Goal: Information Seeking & Learning: Learn about a topic

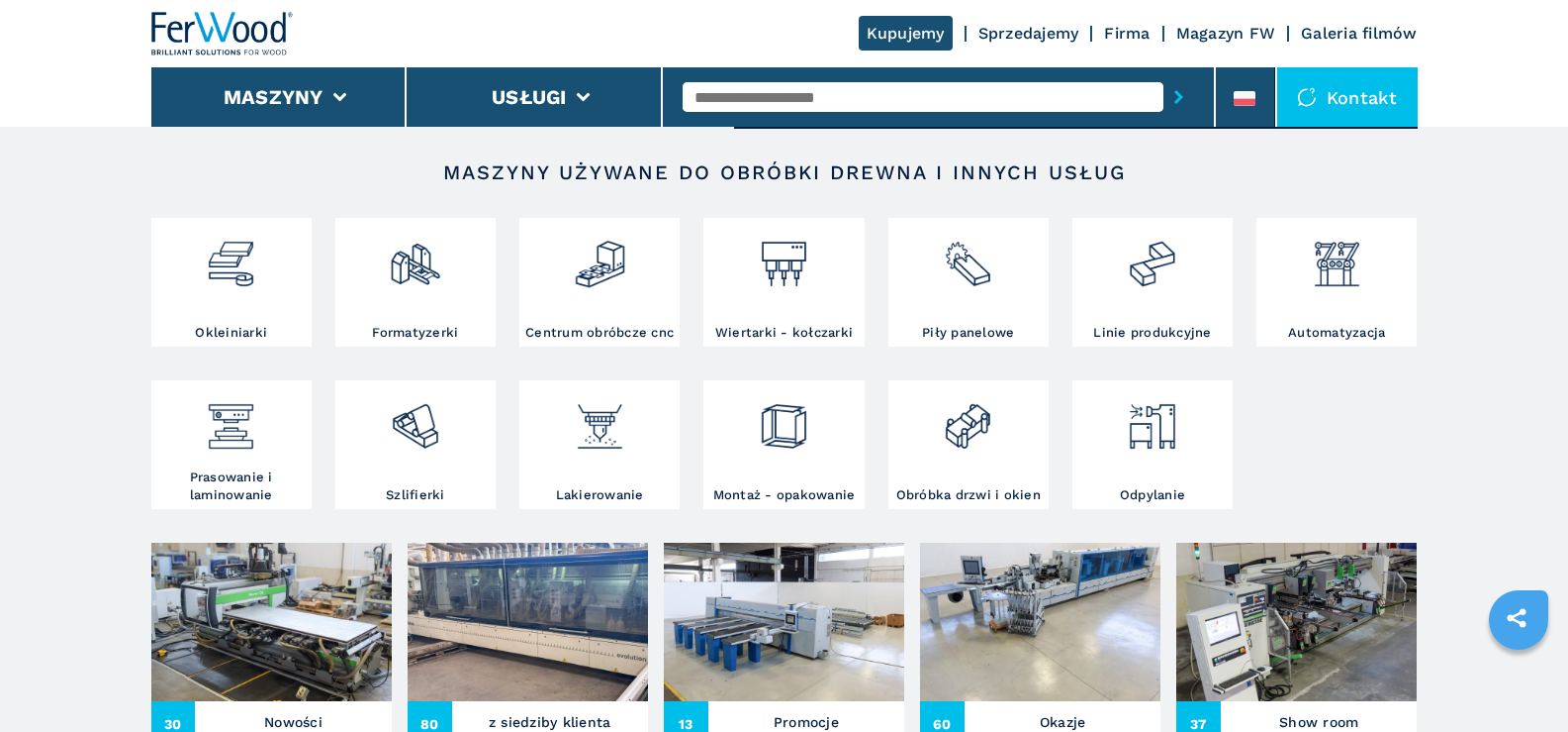
scroll to position [297, 0]
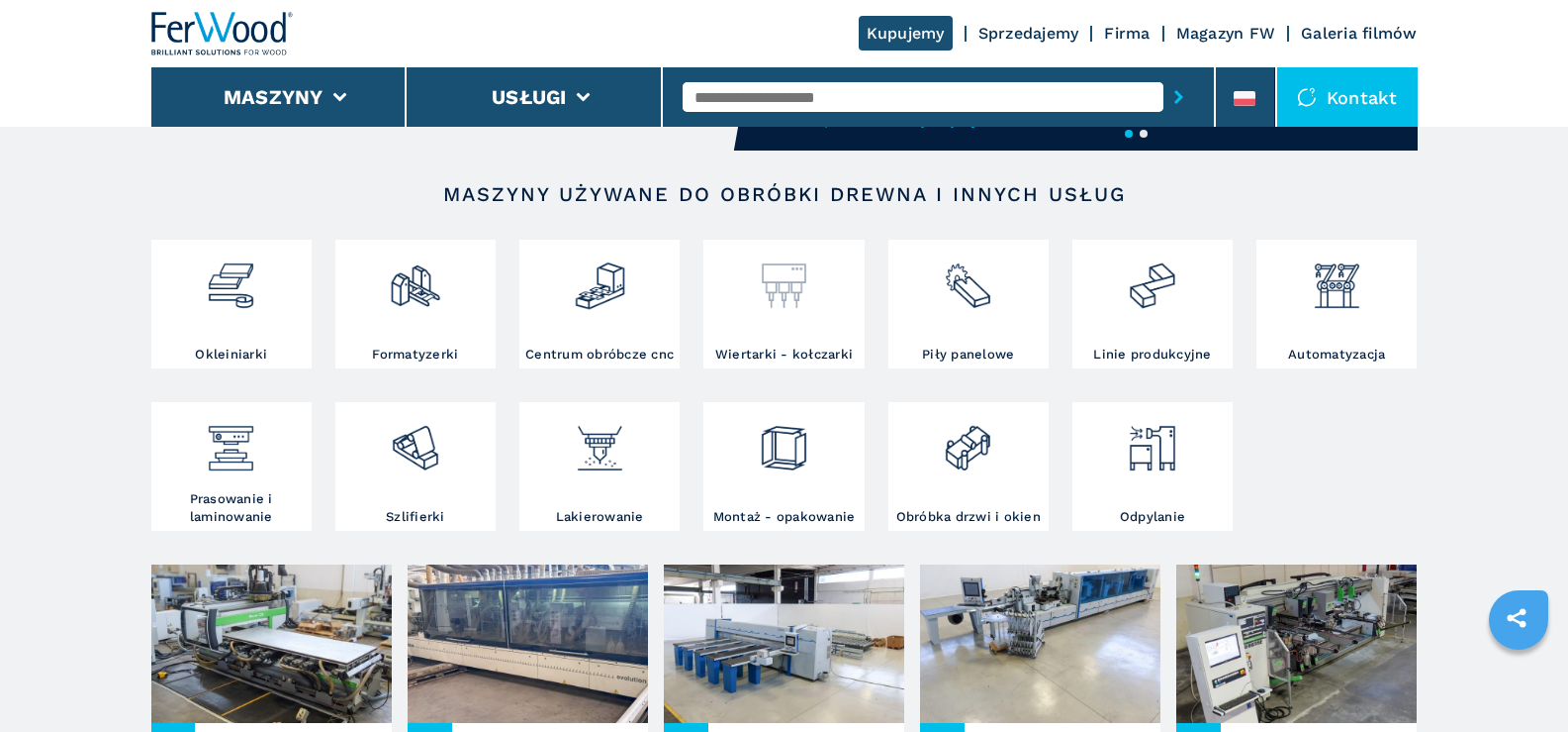
click at [790, 292] on img at bounding box center [784, 278] width 52 height 67
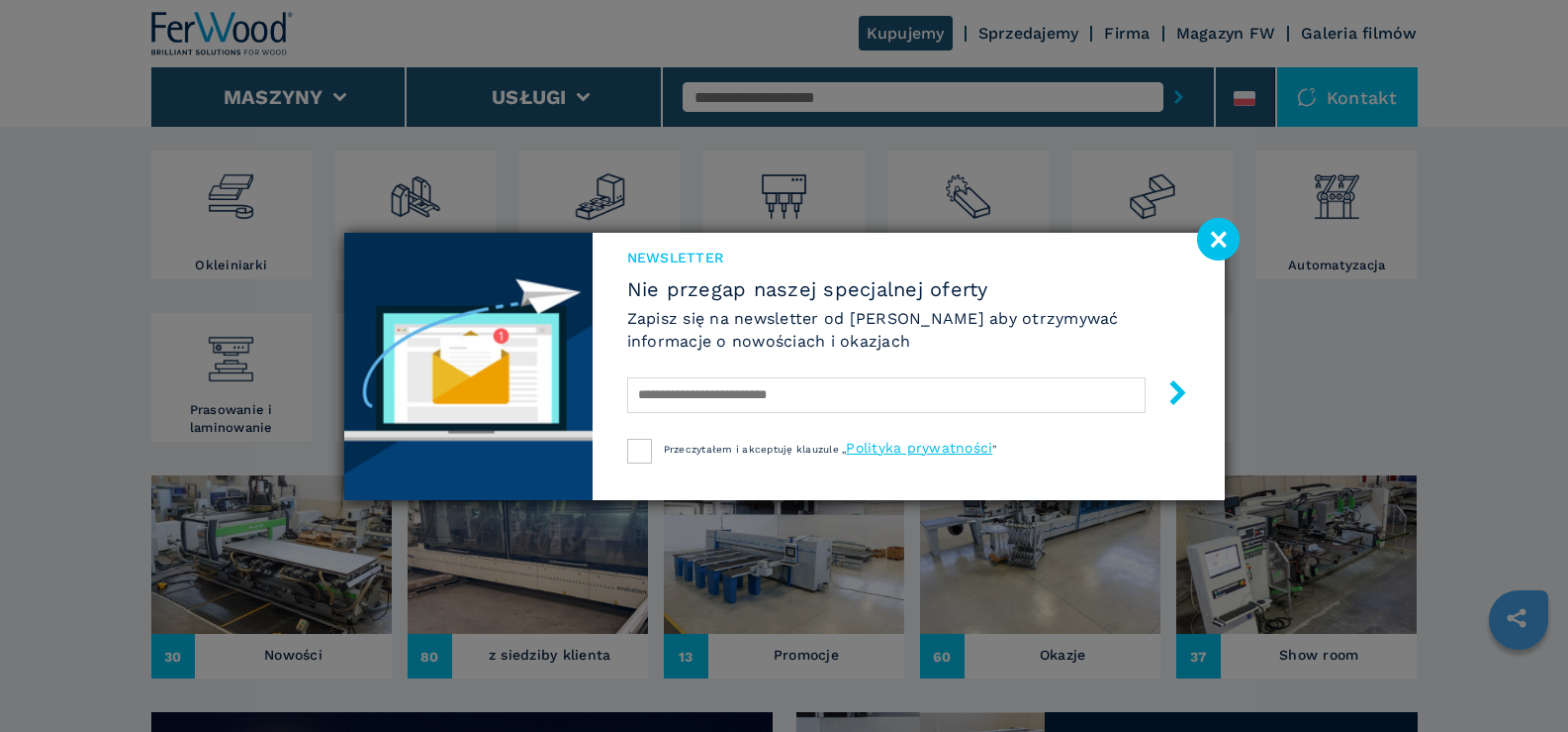
scroll to position [396, 0]
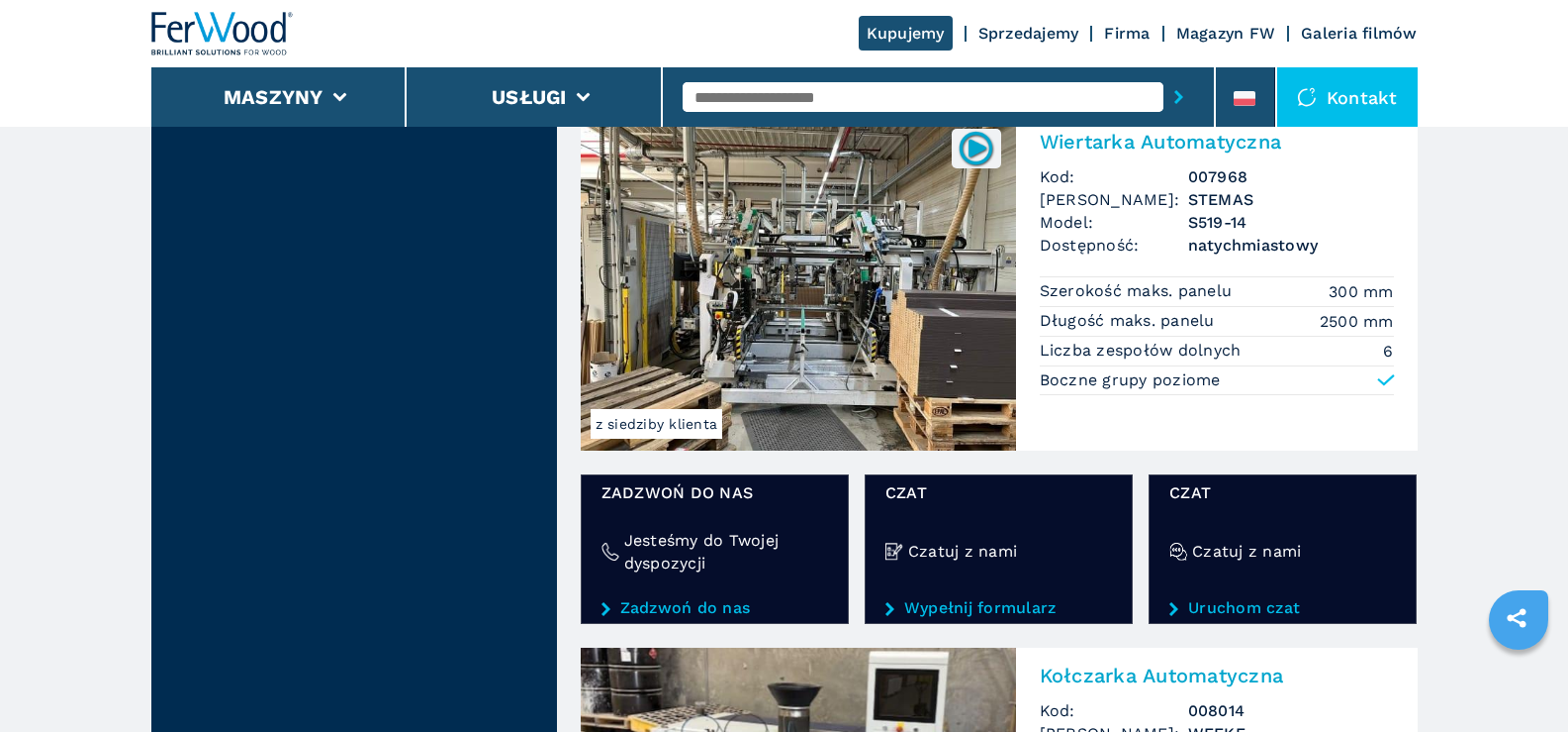
scroll to position [2871, 0]
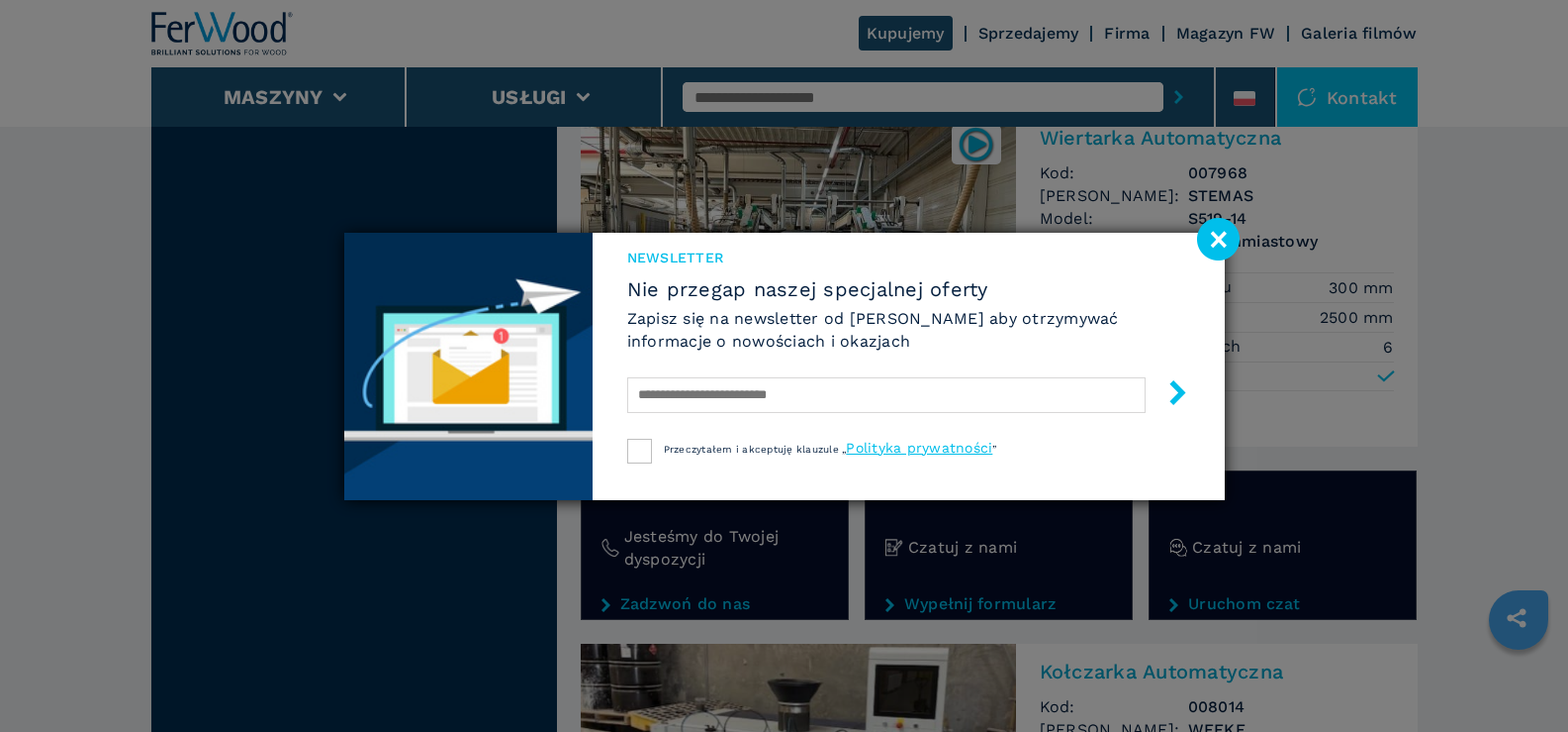
click at [1221, 236] on image at bounding box center [1218, 239] width 43 height 43
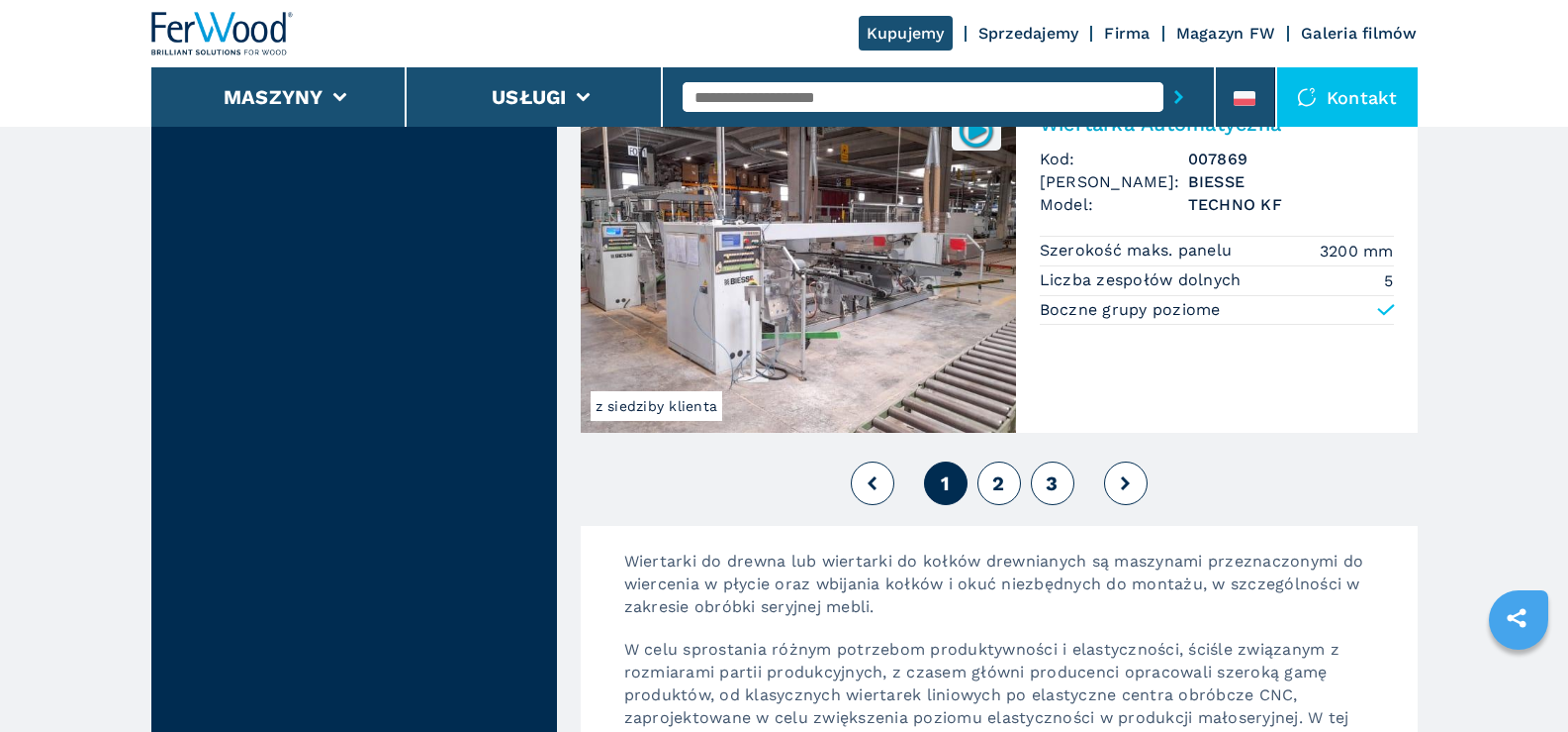
scroll to position [4553, 0]
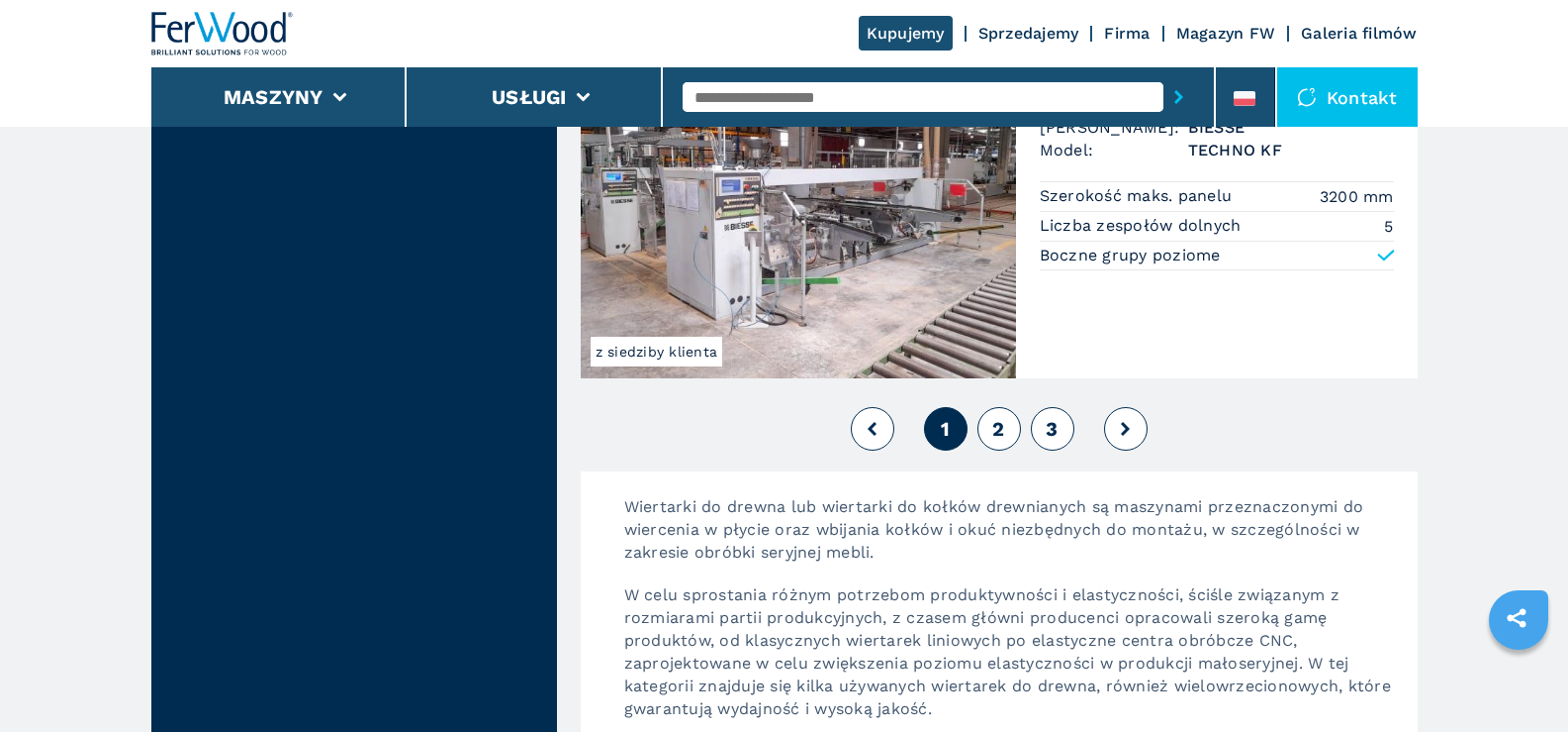
click at [998, 433] on span "2" at bounding box center [998, 429] width 12 height 24
click at [1000, 425] on span "2" at bounding box center [998, 429] width 12 height 24
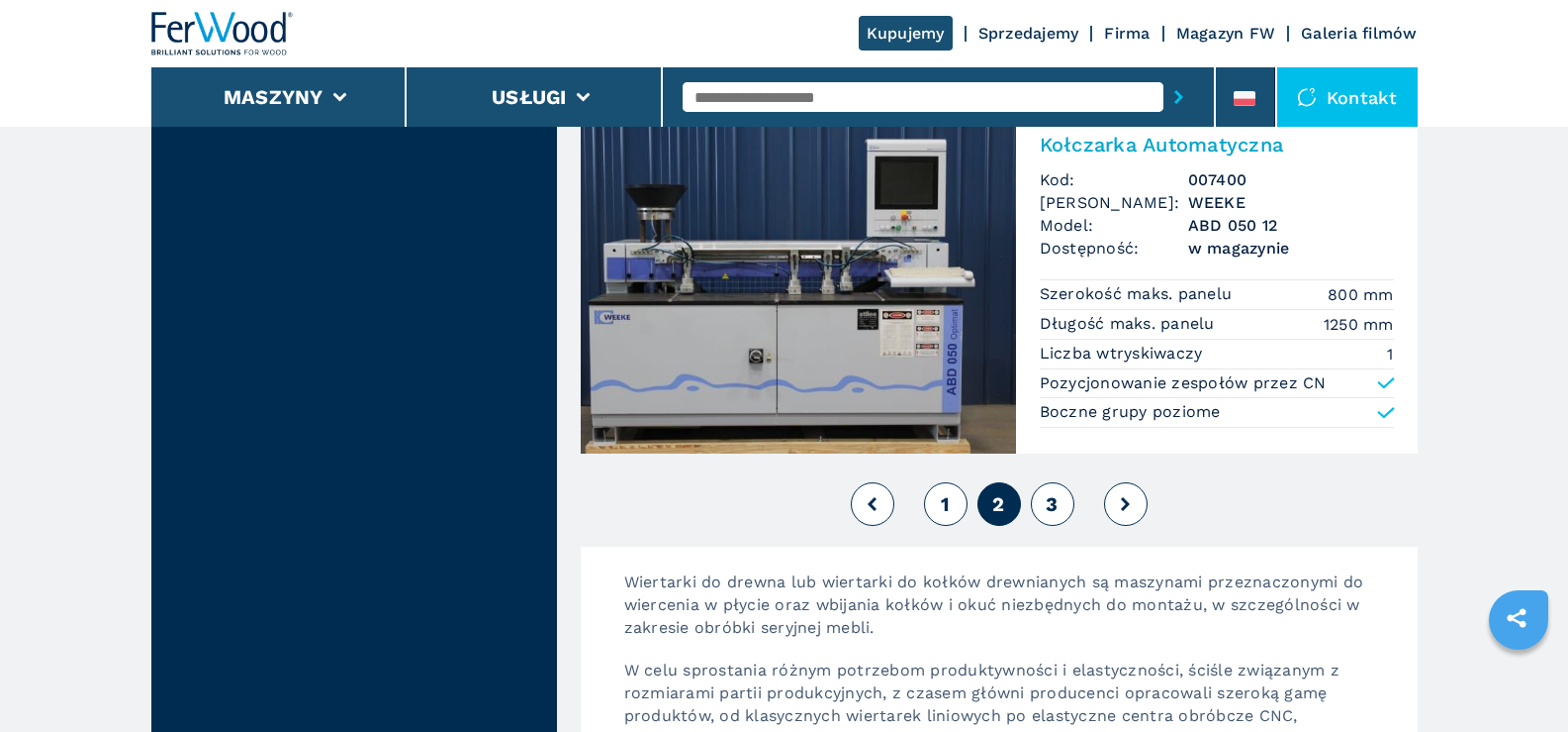
scroll to position [4553, 0]
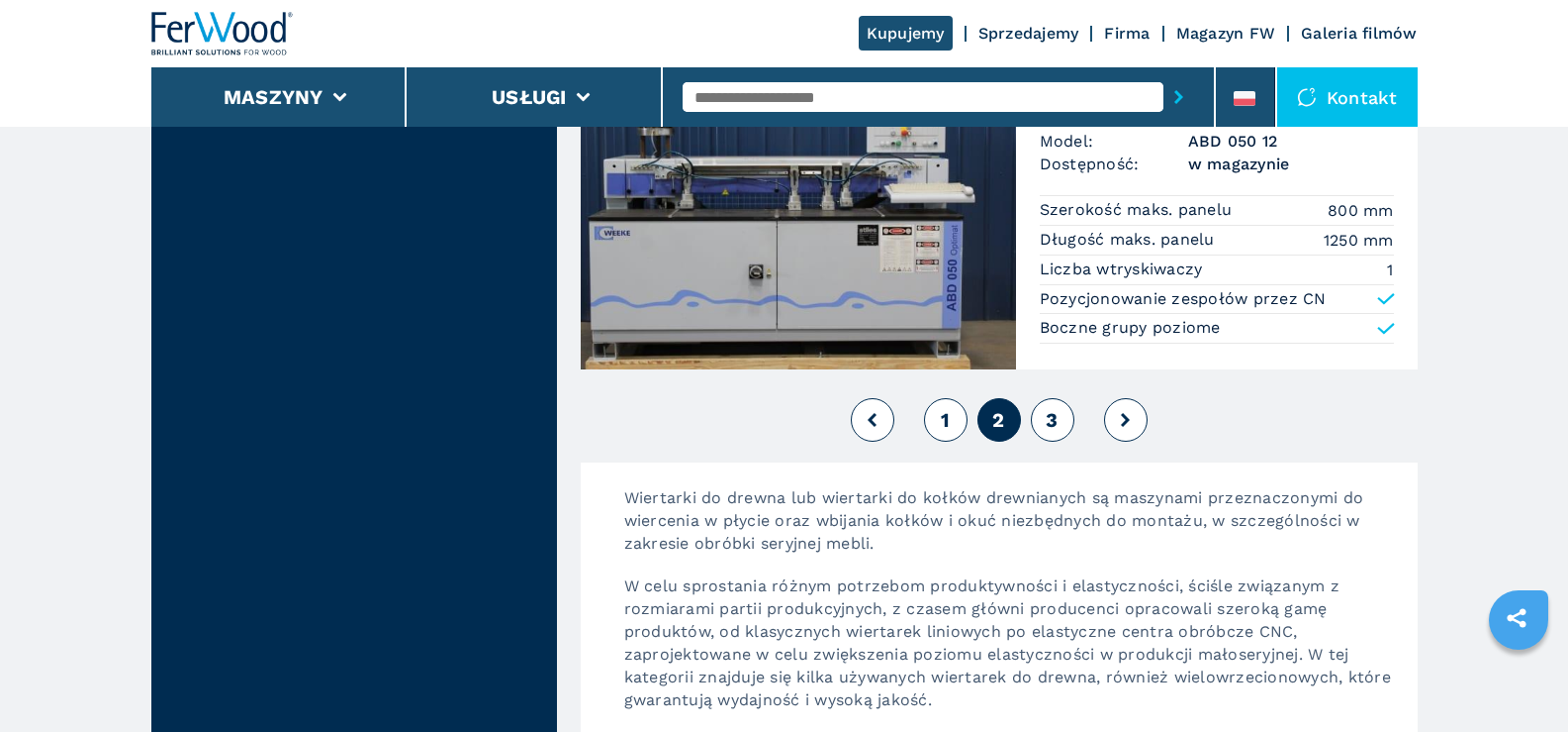
click at [1059, 416] on button "3" at bounding box center [1052, 420] width 44 height 44
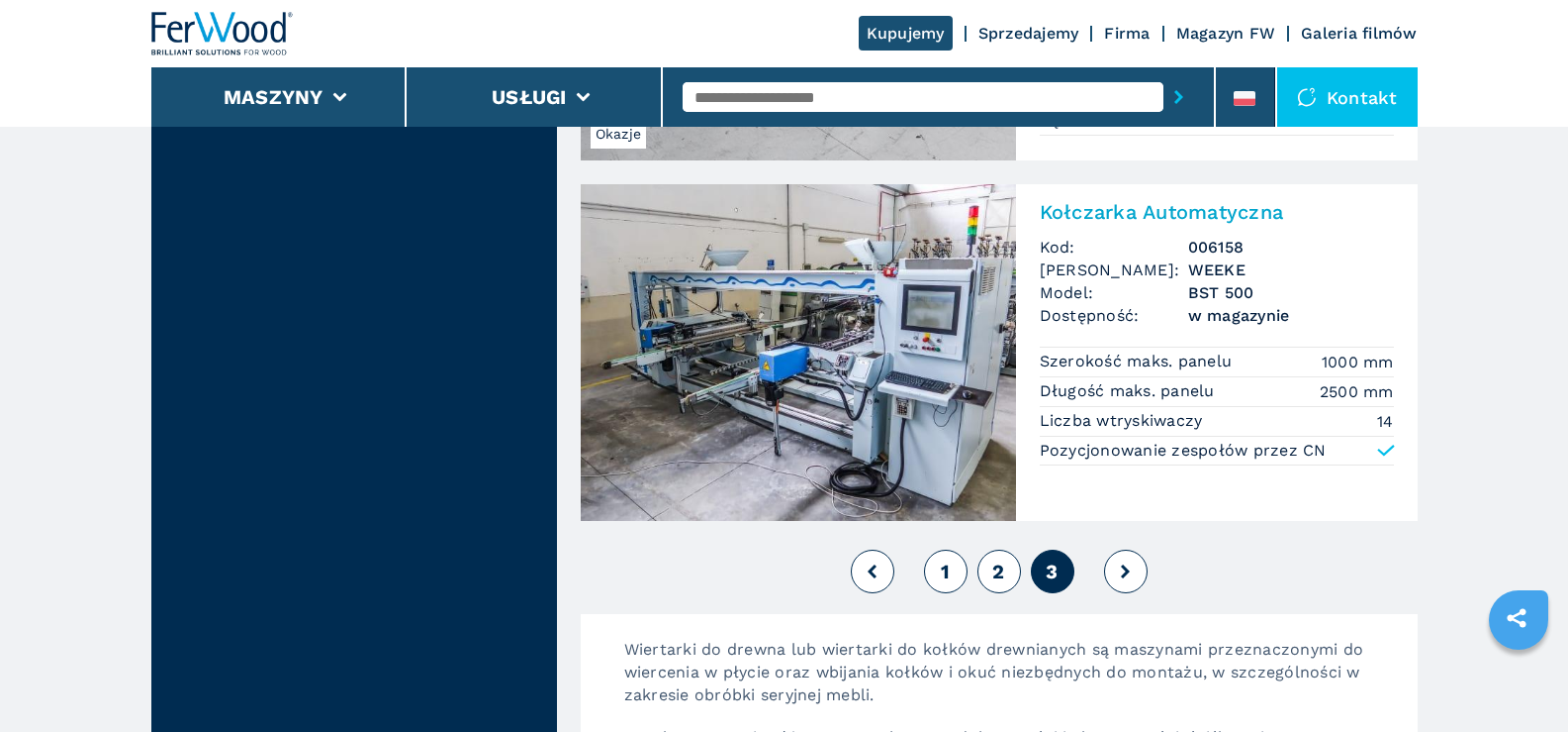
scroll to position [4059, 0]
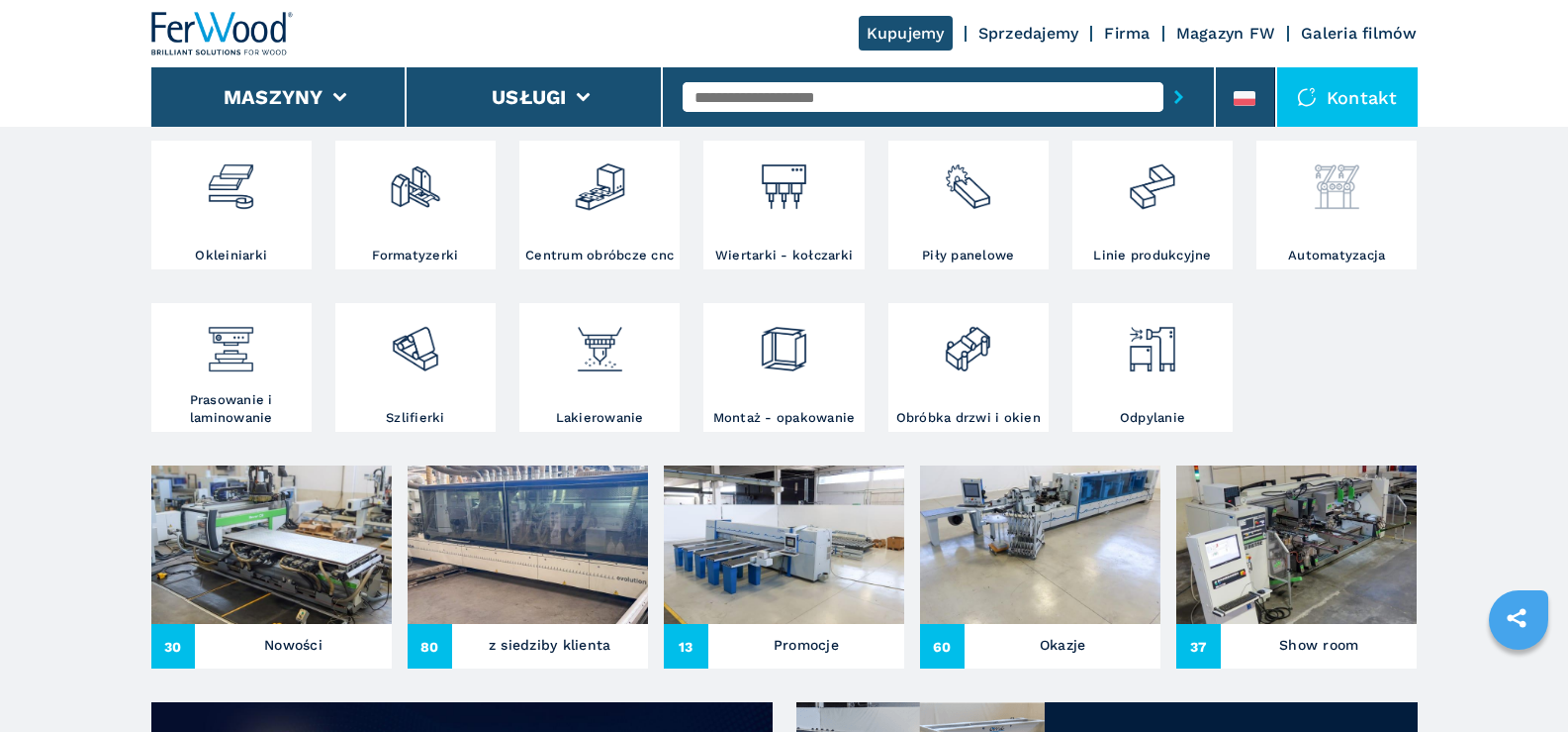
click at [1330, 197] on img at bounding box center [1336, 179] width 52 height 67
click at [1339, 190] on img at bounding box center [1336, 179] width 52 height 67
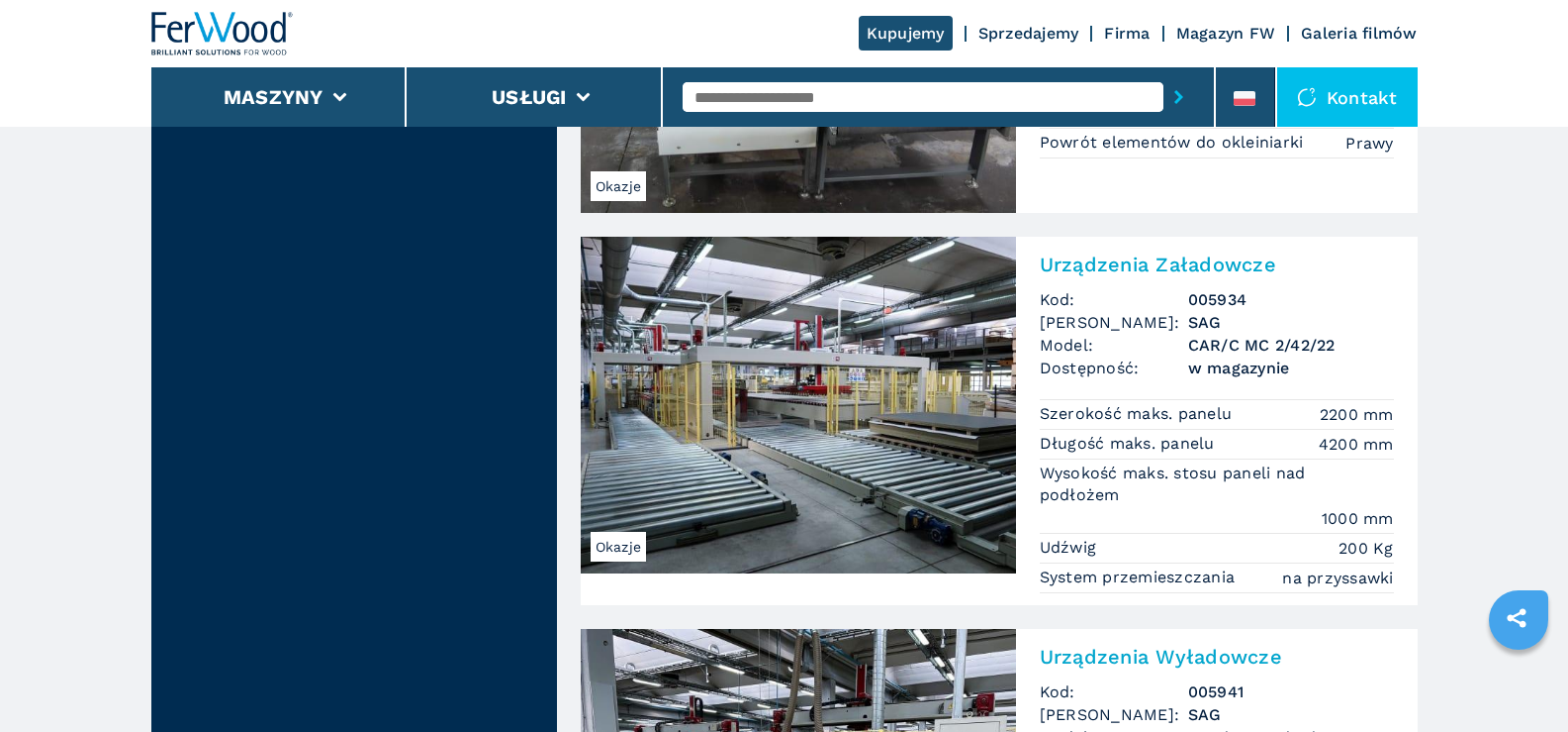
scroll to position [2376, 0]
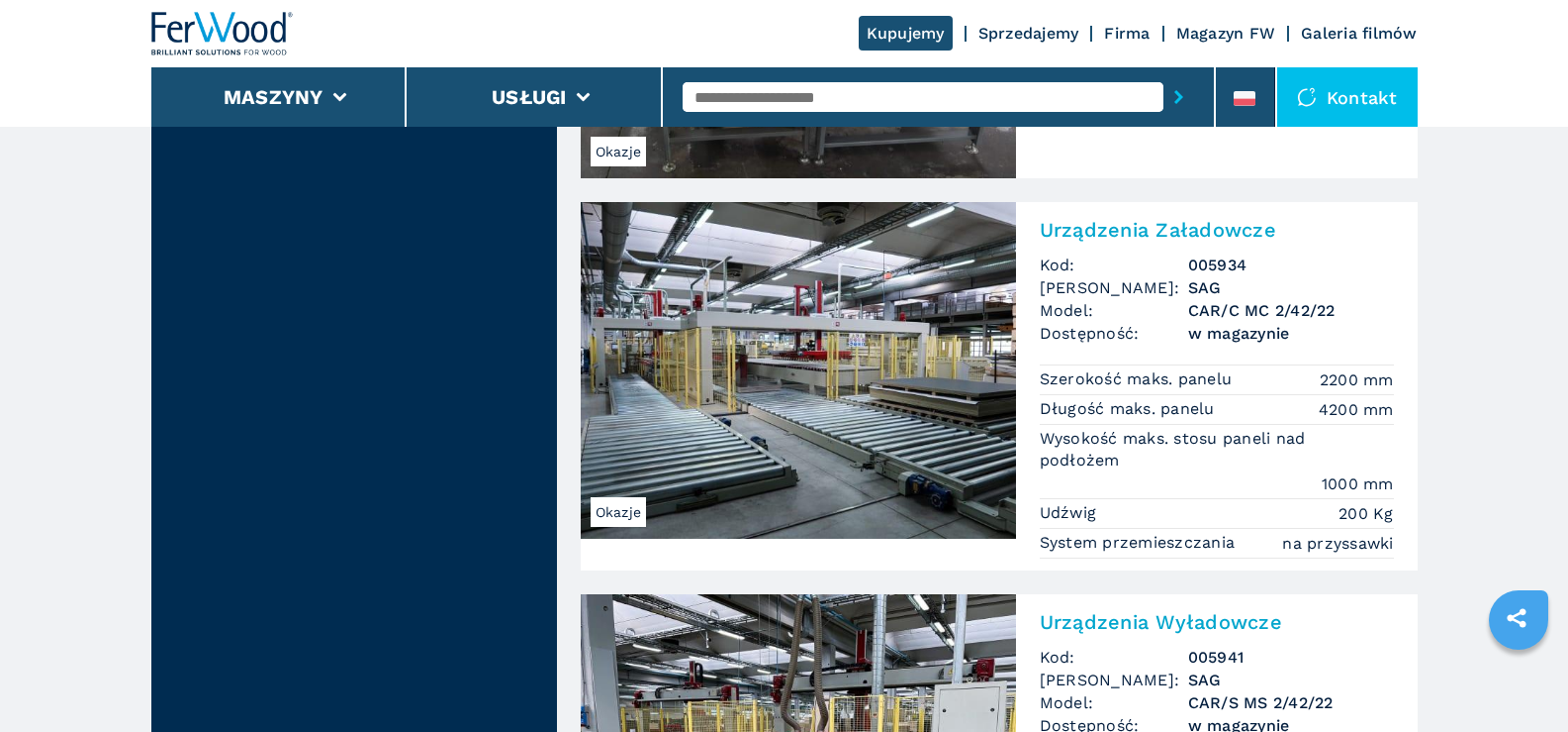
click at [859, 377] on img at bounding box center [799, 370] width 436 height 337
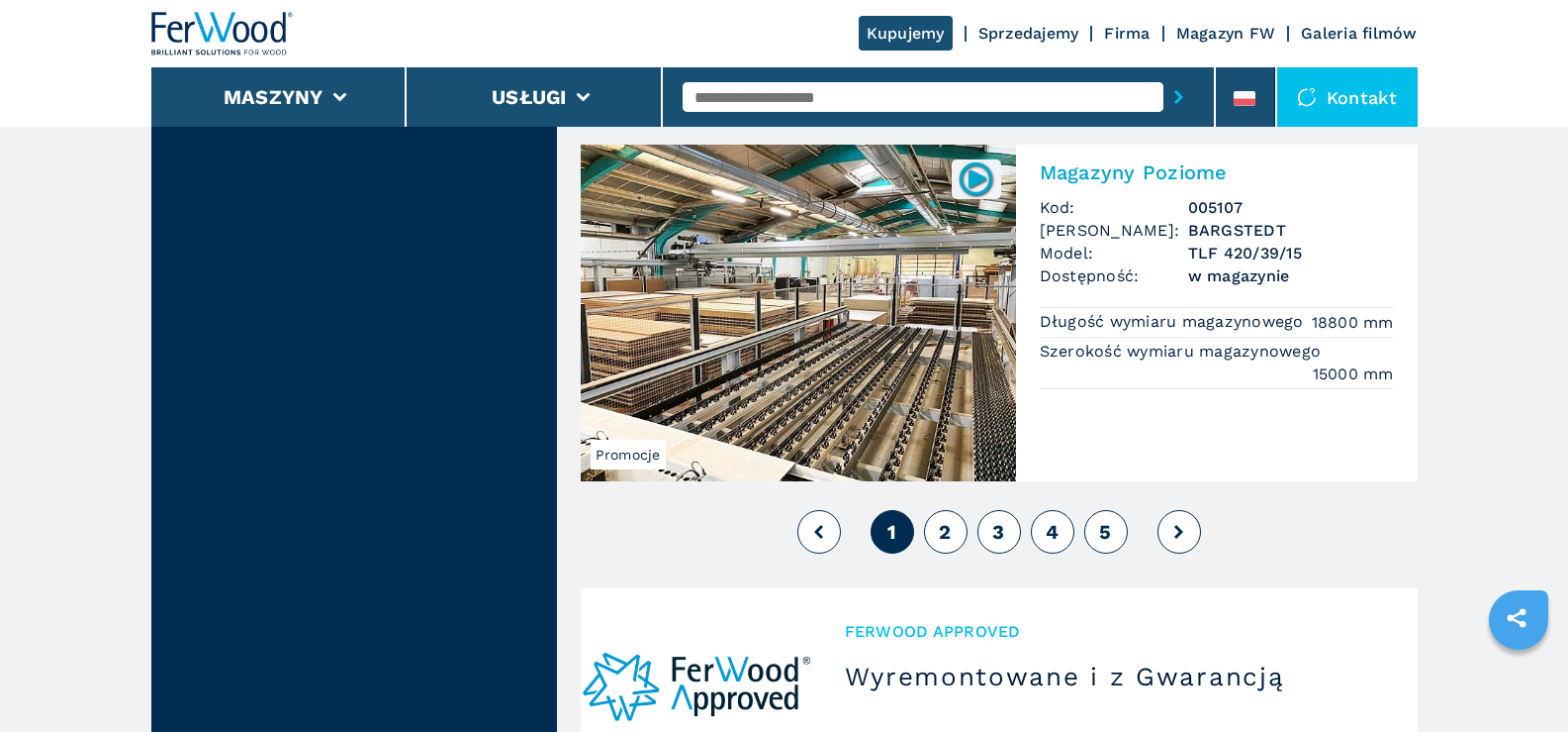
scroll to position [4454, 0]
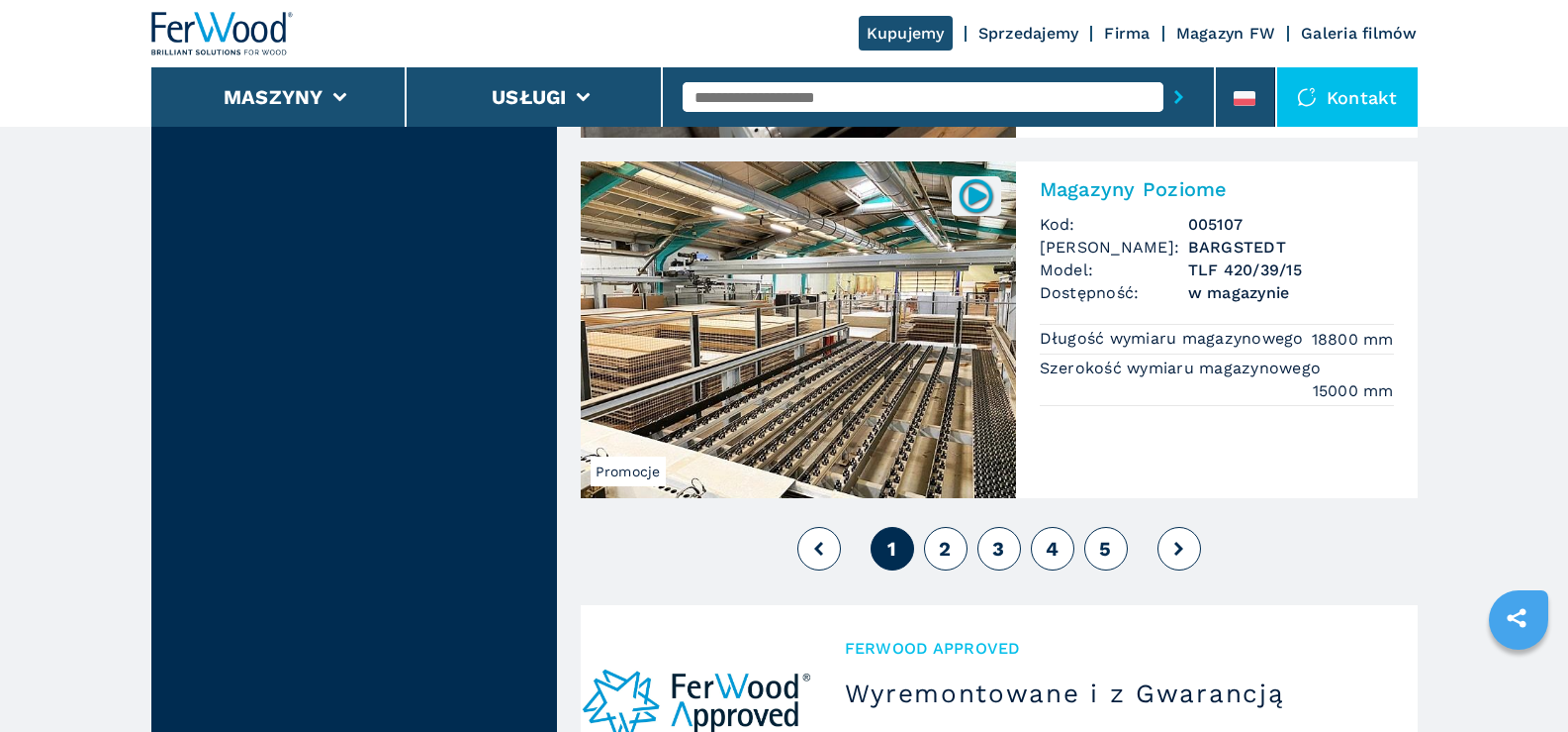
click at [946, 550] on span "2" at bounding box center [944, 549] width 12 height 24
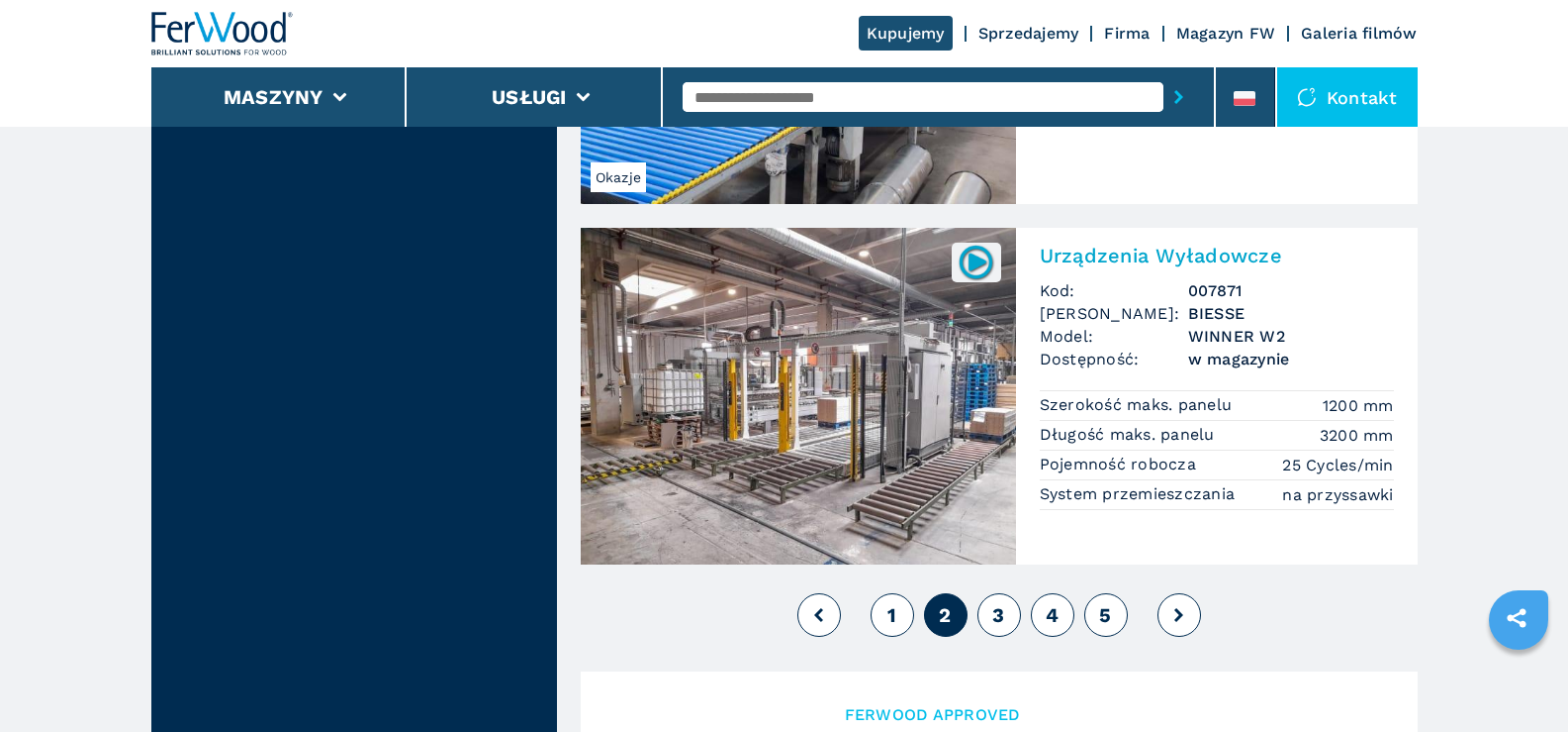
scroll to position [4355, 0]
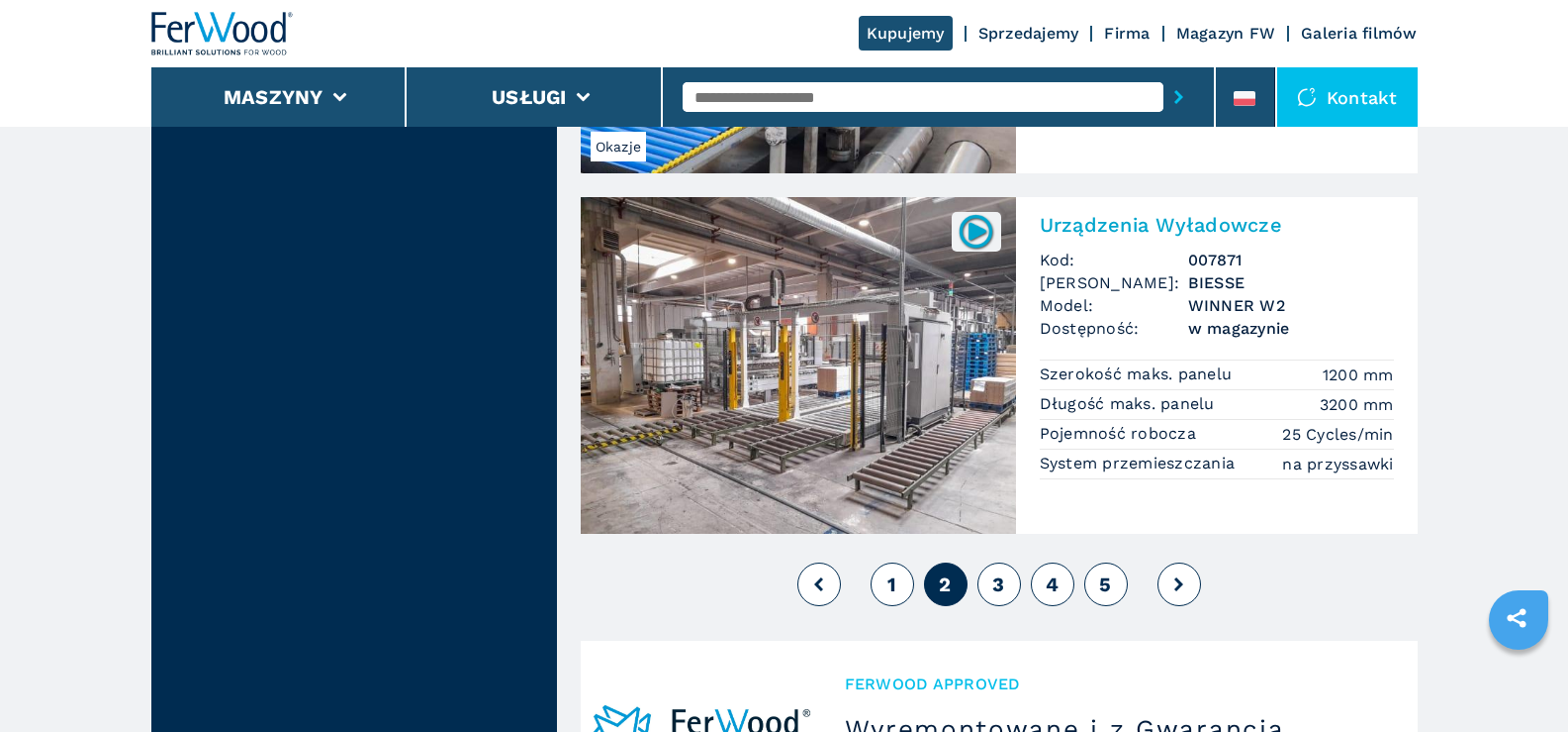
click at [884, 348] on img at bounding box center [799, 366] width 436 height 337
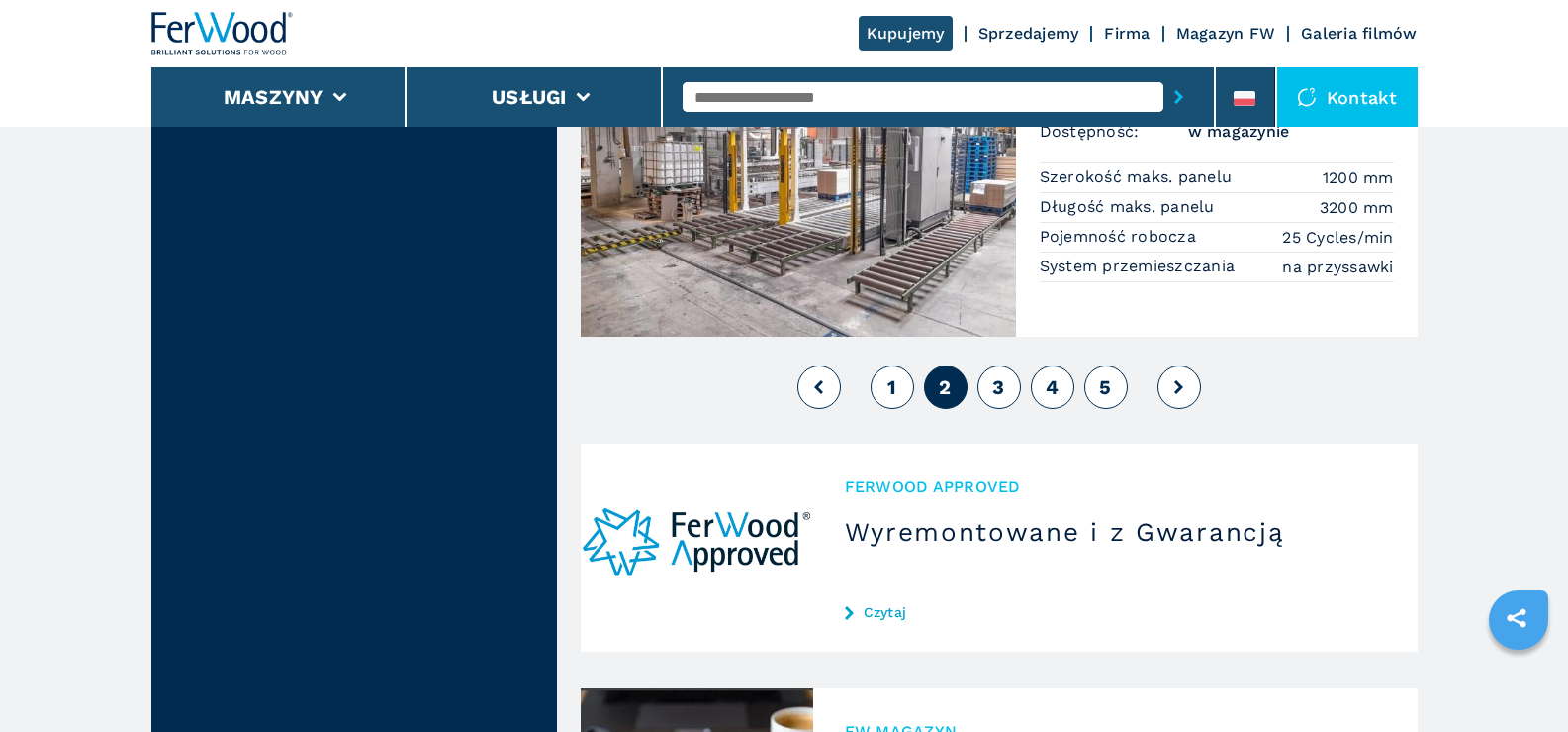
scroll to position [4553, 0]
click at [1002, 386] on span "3" at bounding box center [998, 386] width 12 height 24
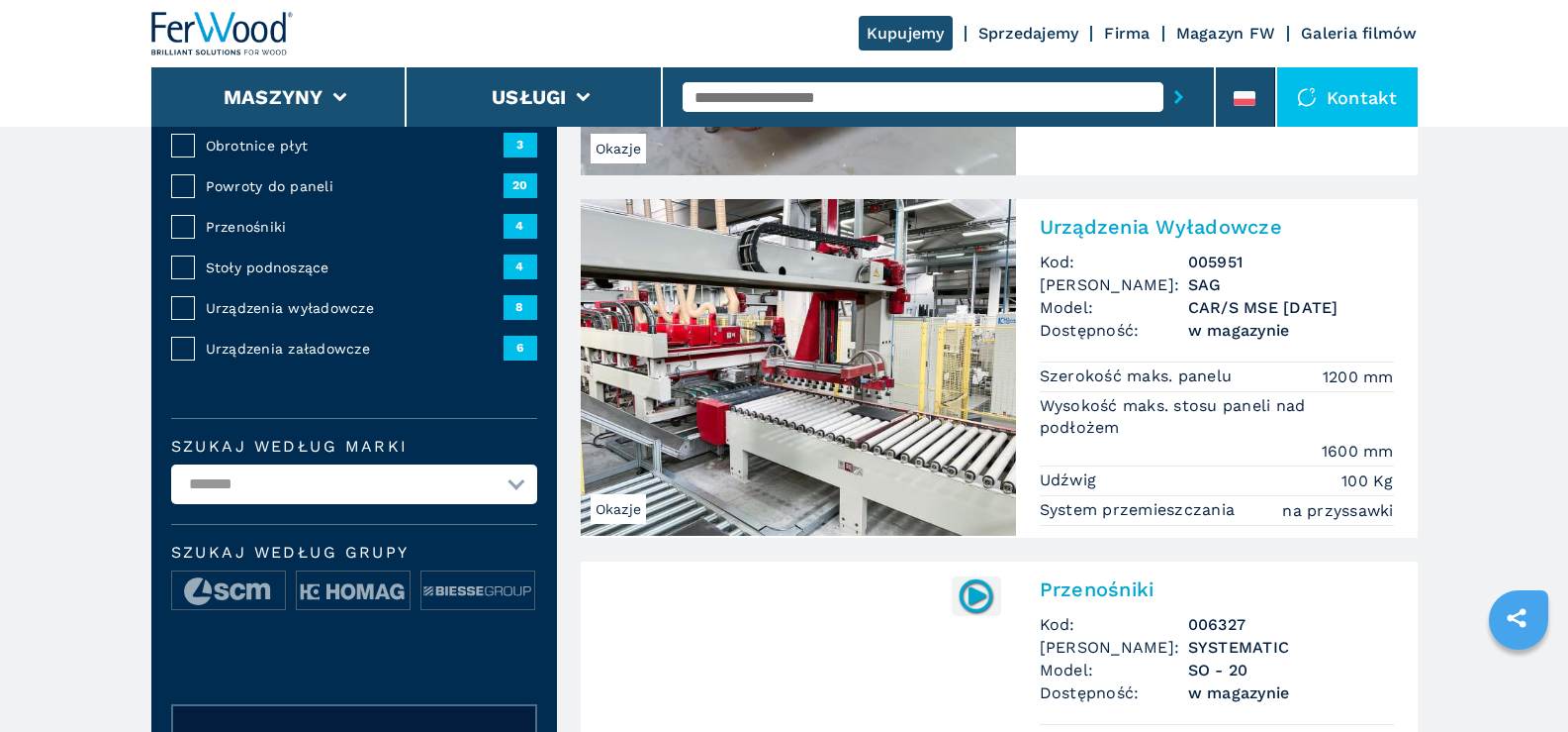
scroll to position [396, 0]
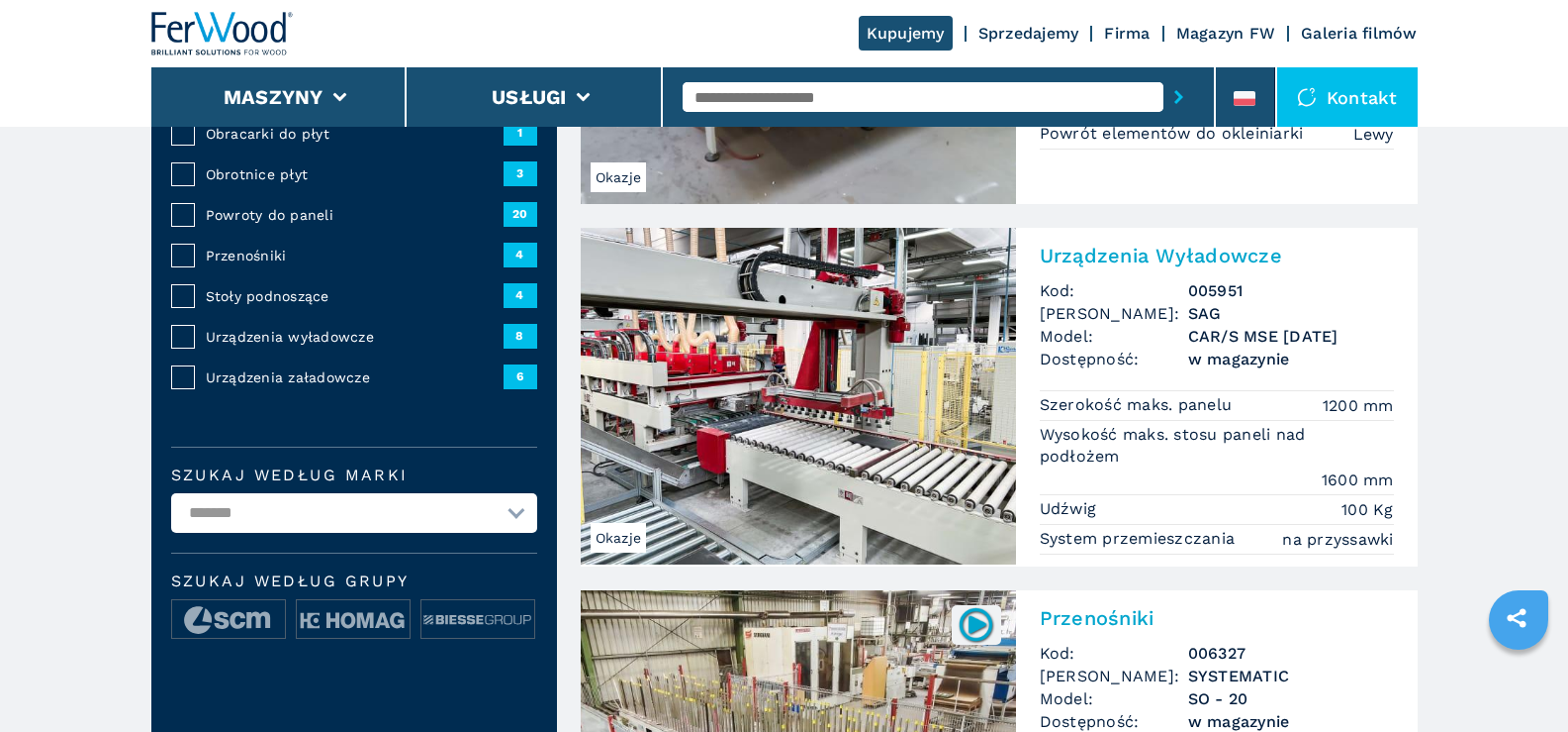
click at [913, 334] on img at bounding box center [799, 396] width 436 height 337
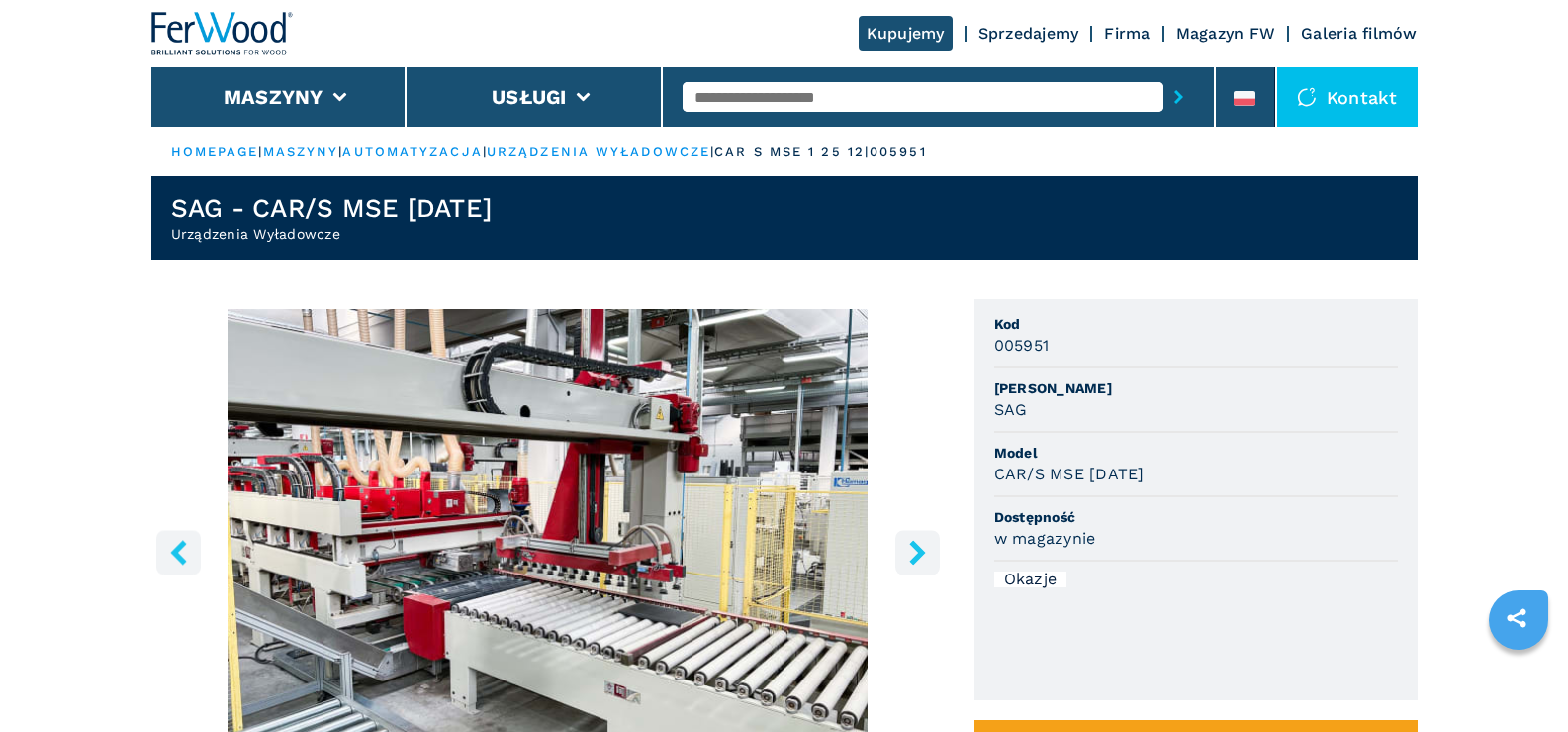
click at [924, 551] on icon "right-button" at bounding box center [917, 552] width 25 height 25
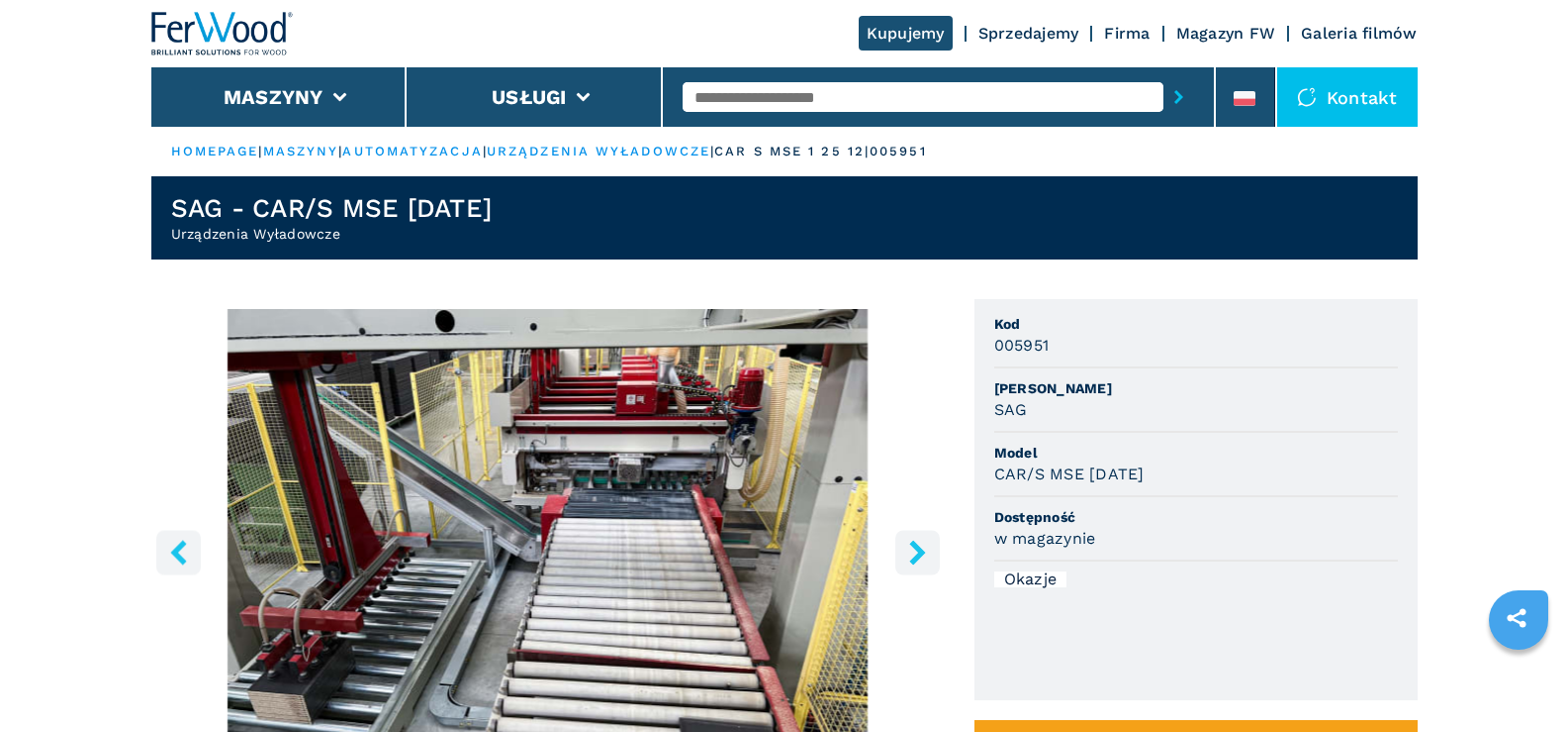
click at [923, 551] on icon "right-button" at bounding box center [917, 552] width 16 height 25
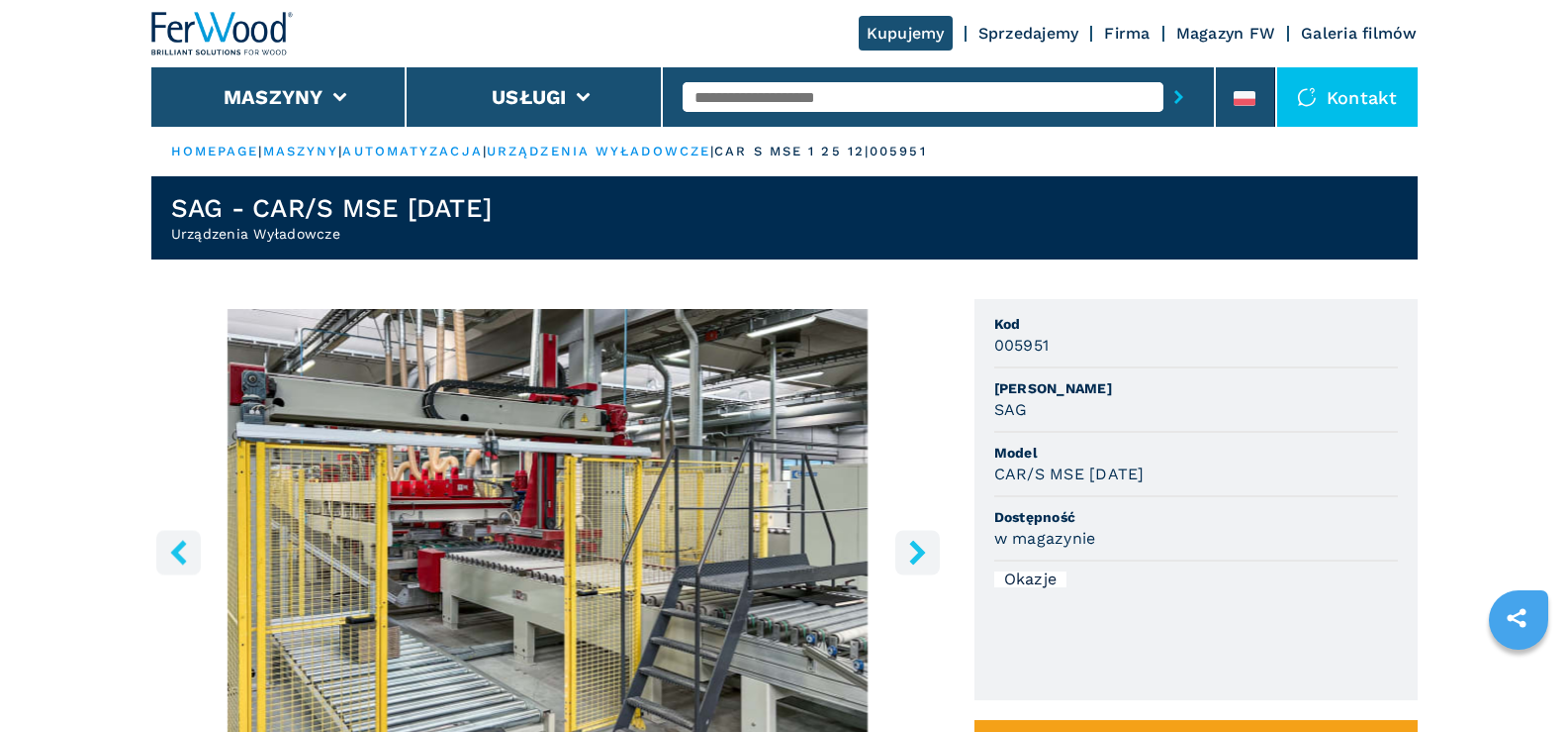
click at [923, 551] on icon "right-button" at bounding box center [917, 552] width 16 height 25
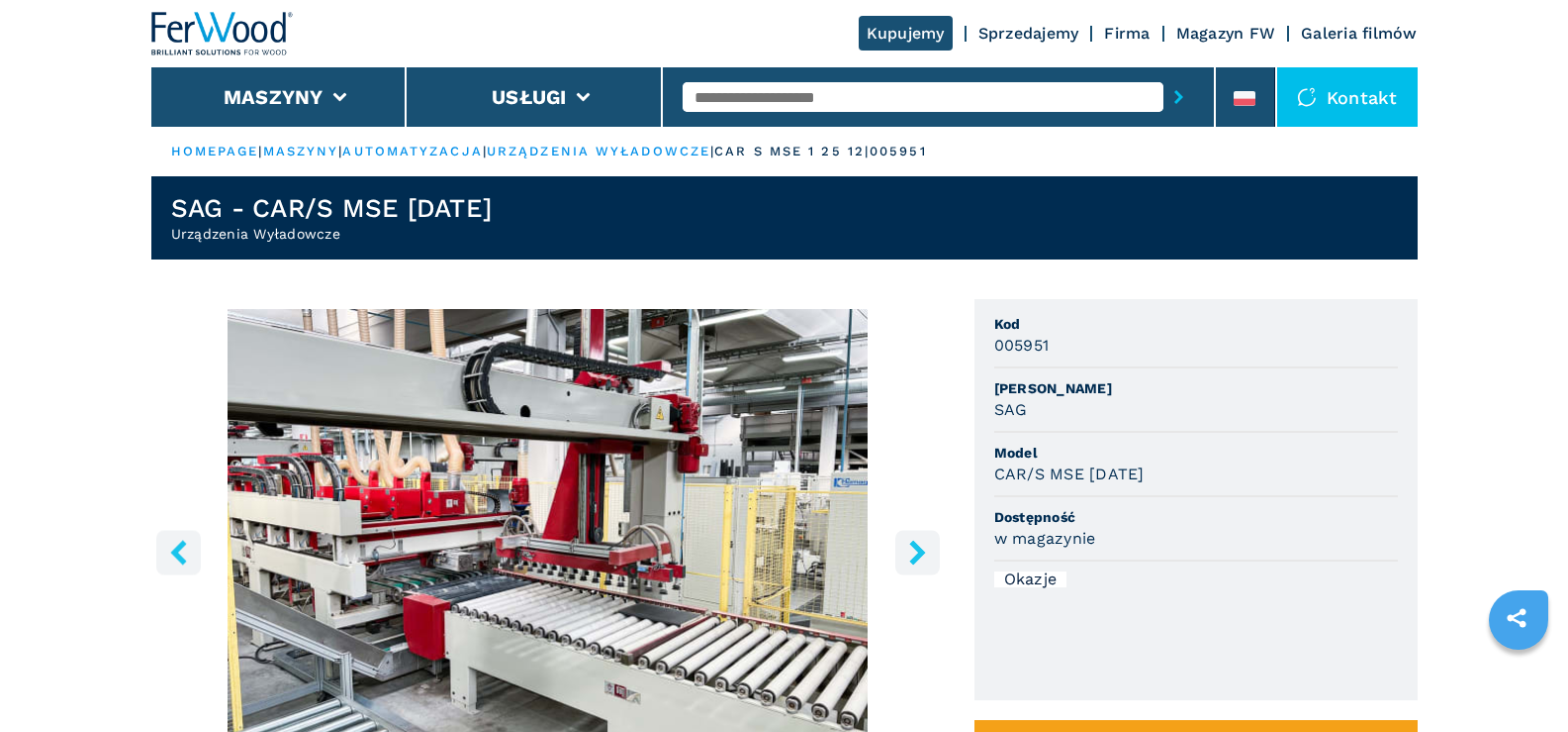
click at [920, 551] on icon "right-button" at bounding box center [917, 552] width 16 height 25
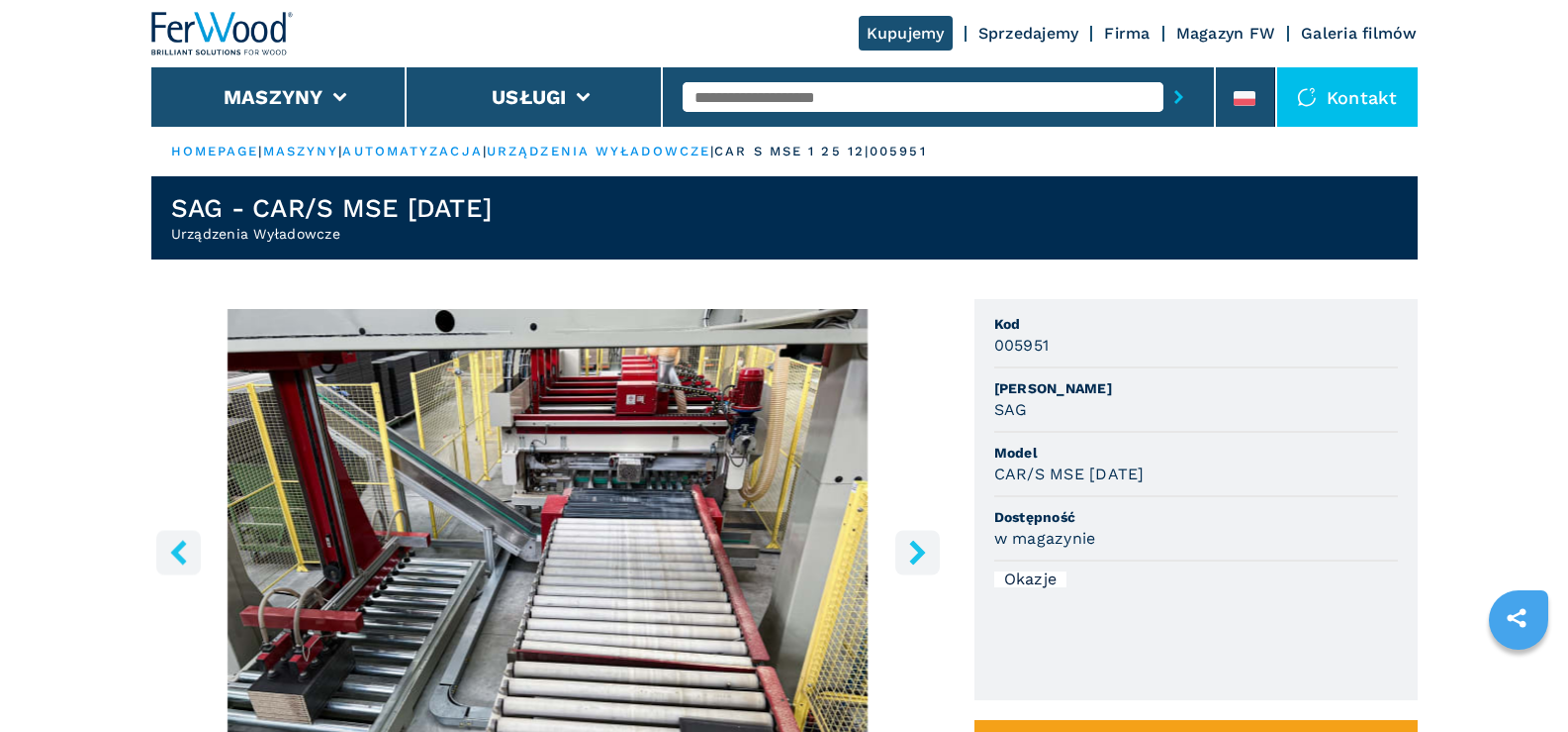
click at [917, 548] on icon "right-button" at bounding box center [917, 552] width 16 height 25
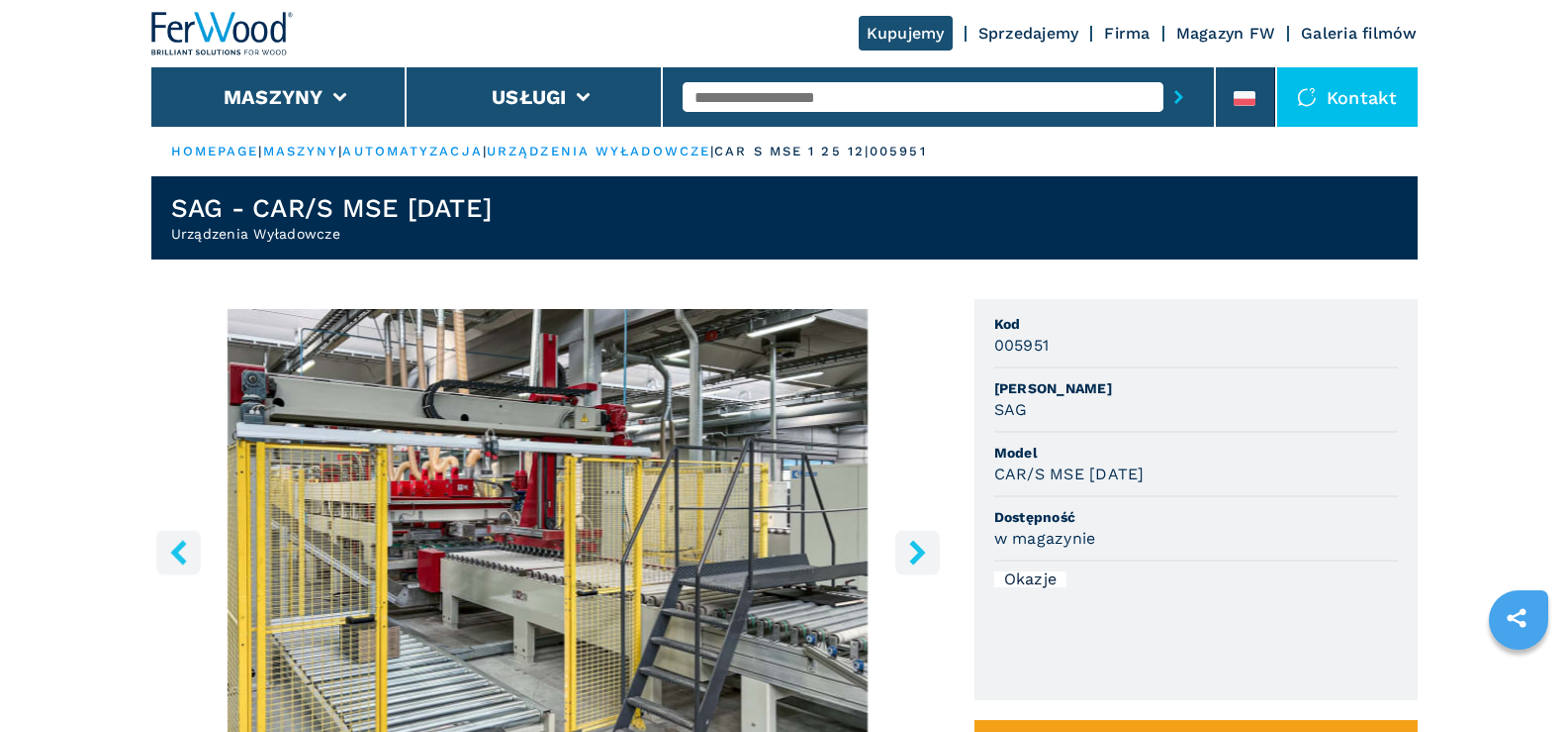
click at [912, 550] on icon "right-button" at bounding box center [917, 552] width 25 height 25
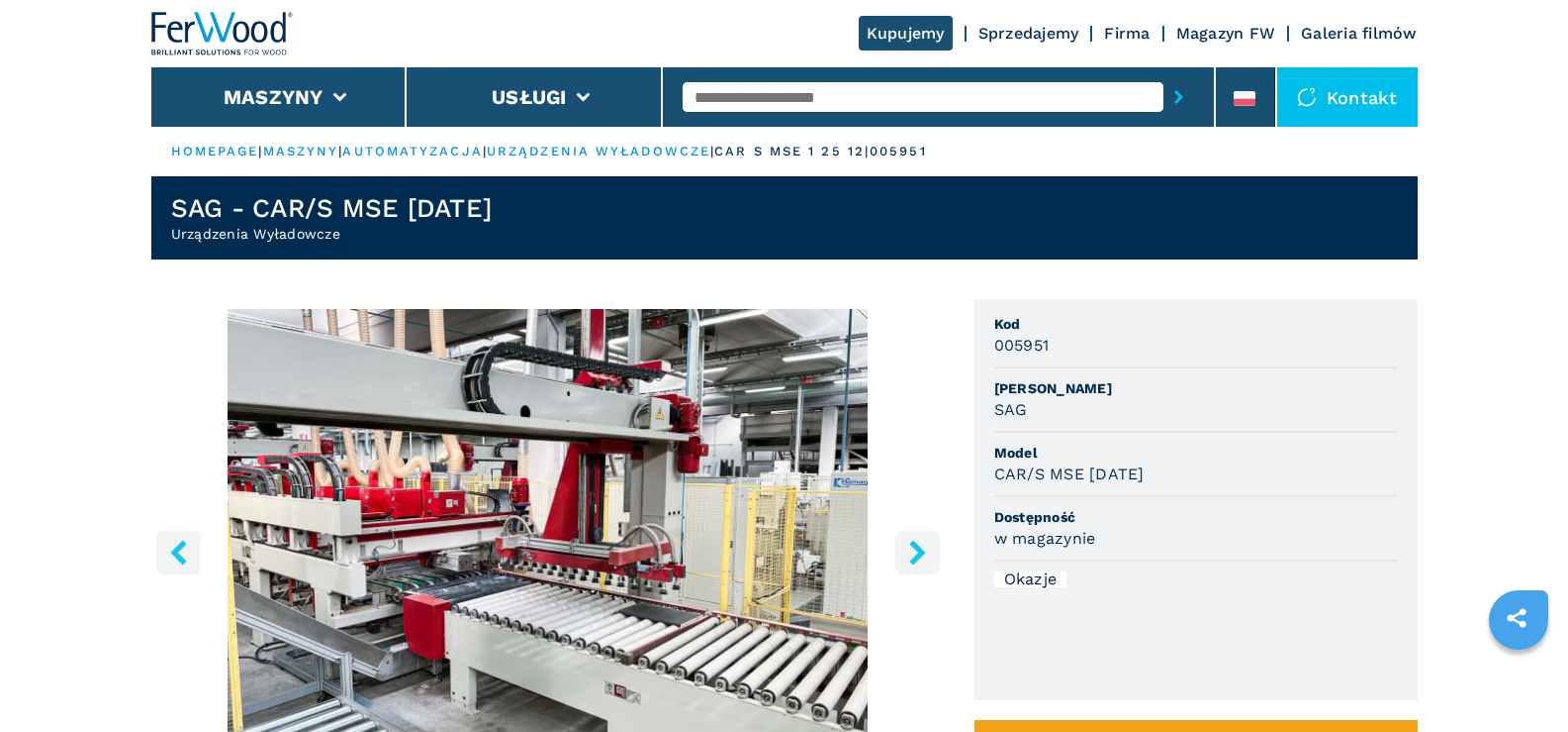
click at [912, 551] on icon "right-button" at bounding box center [917, 552] width 25 height 25
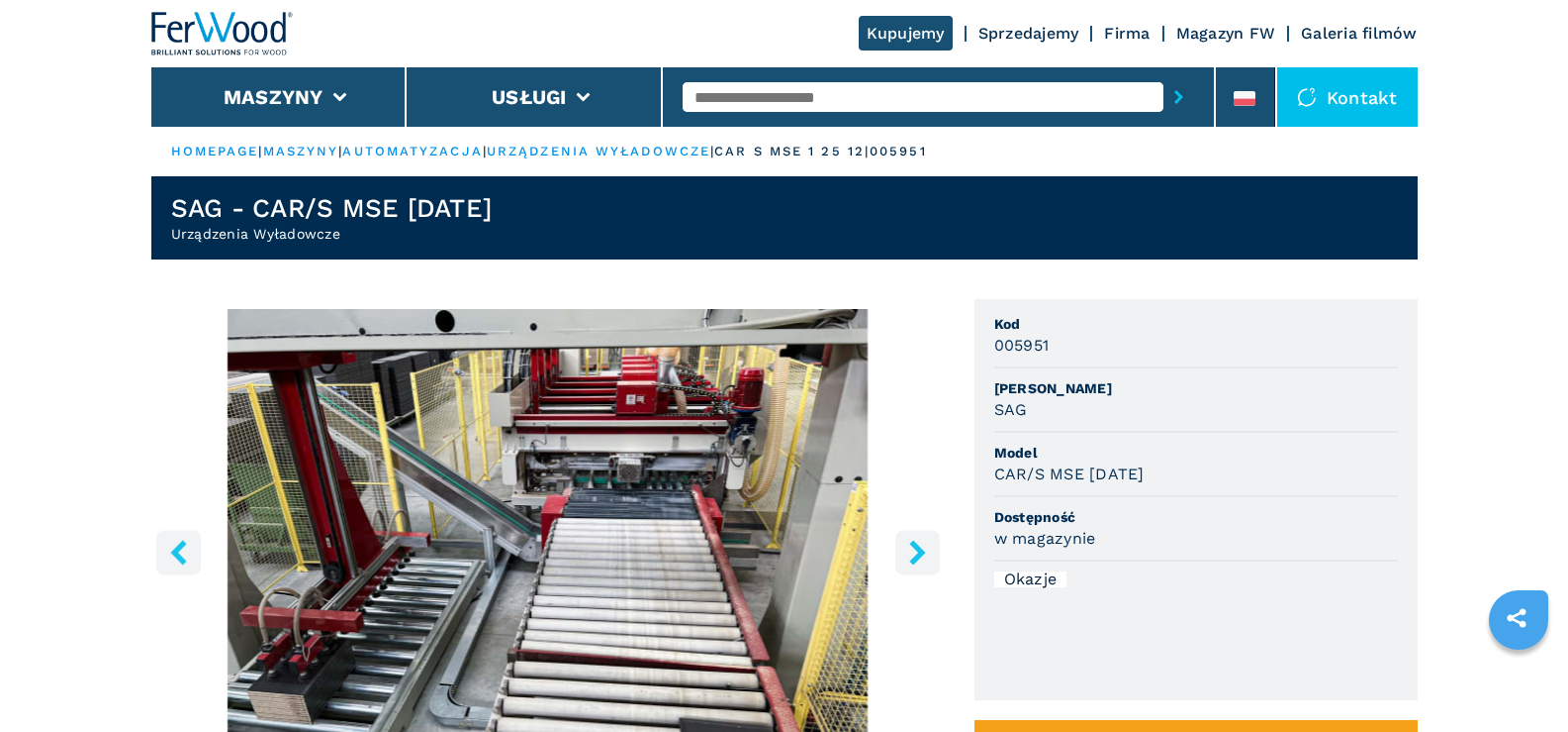
click at [916, 546] on icon "right-button" at bounding box center [917, 552] width 16 height 25
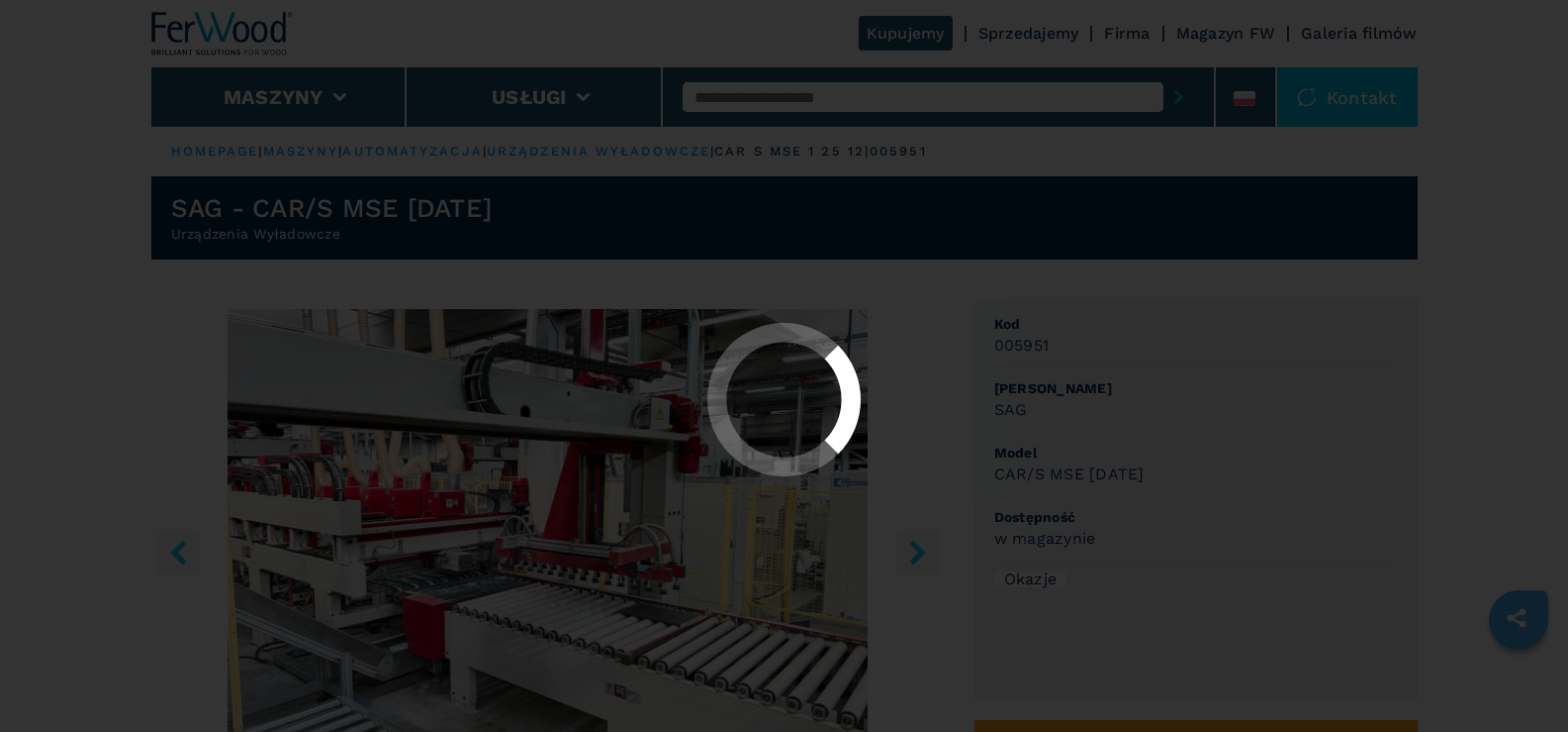
select select "**********"
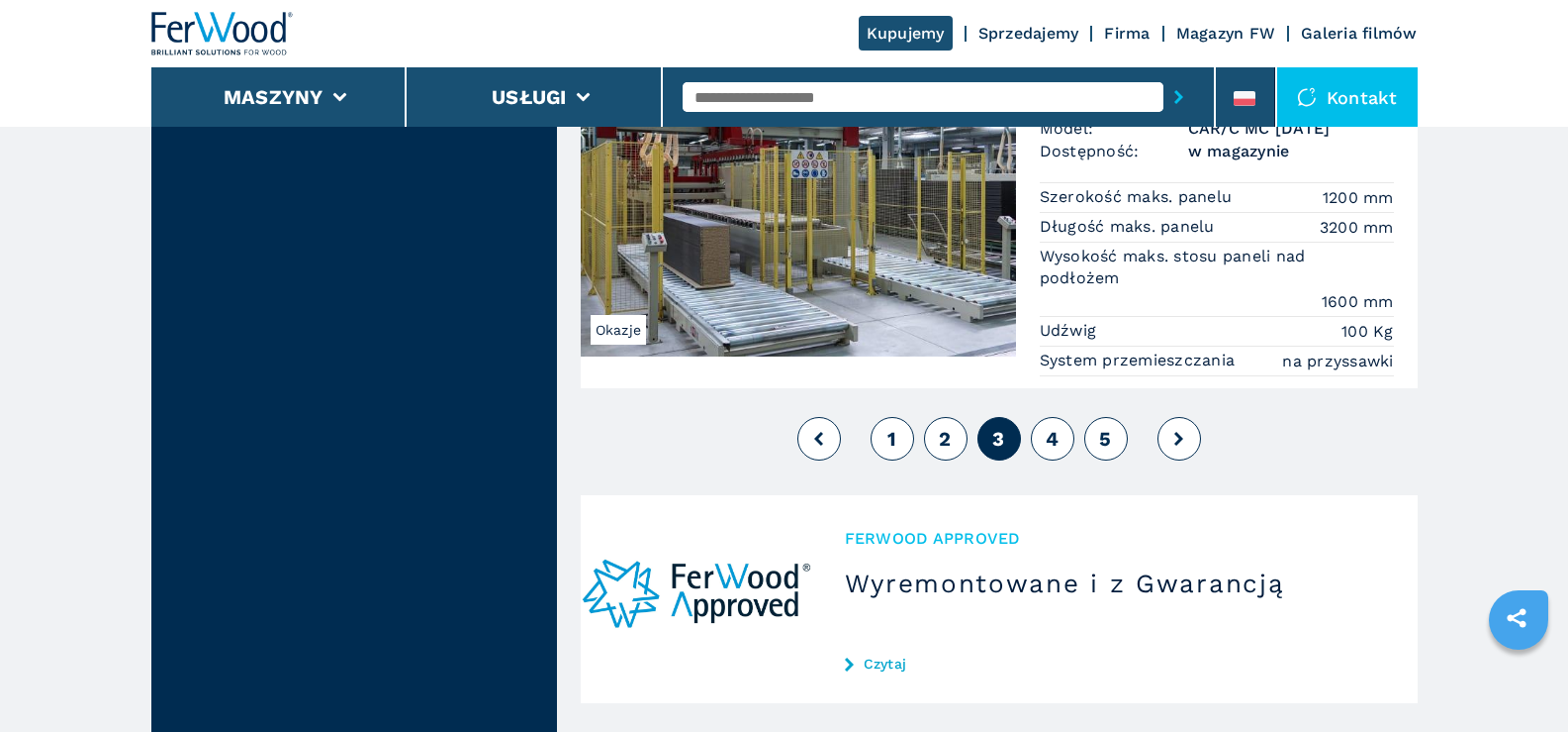
scroll to position [4553, 0]
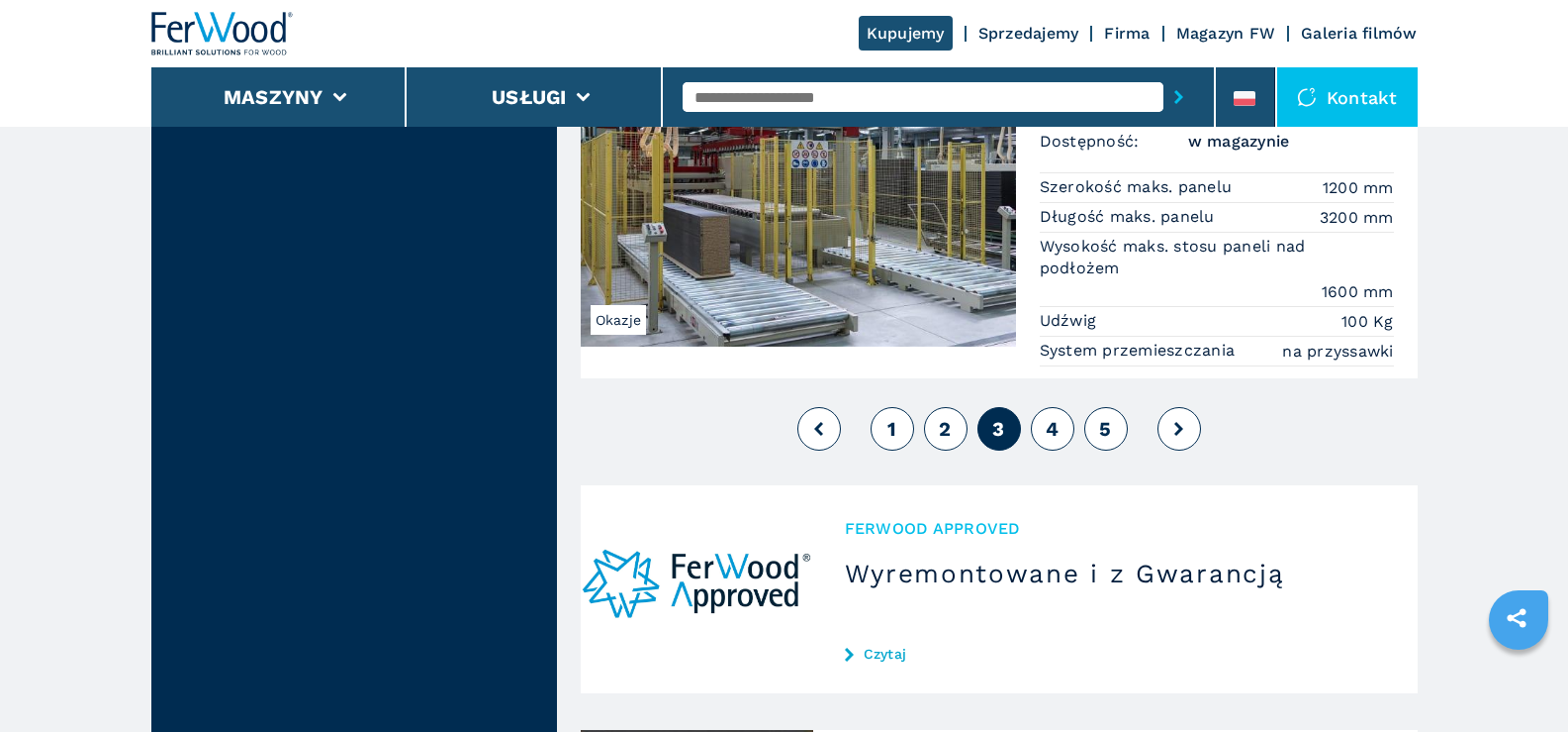
click at [1048, 423] on span "4" at bounding box center [1051, 429] width 13 height 24
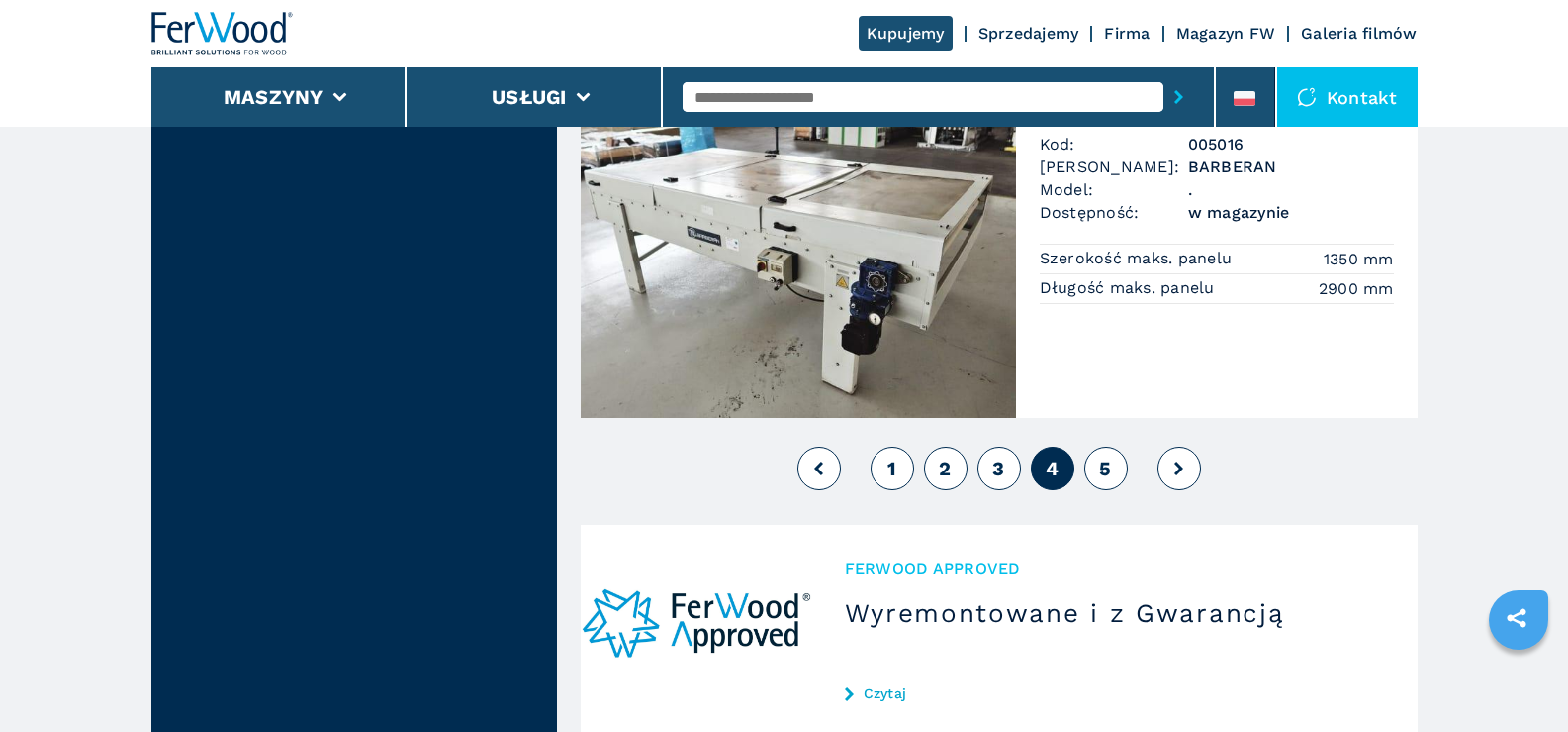
scroll to position [4553, 0]
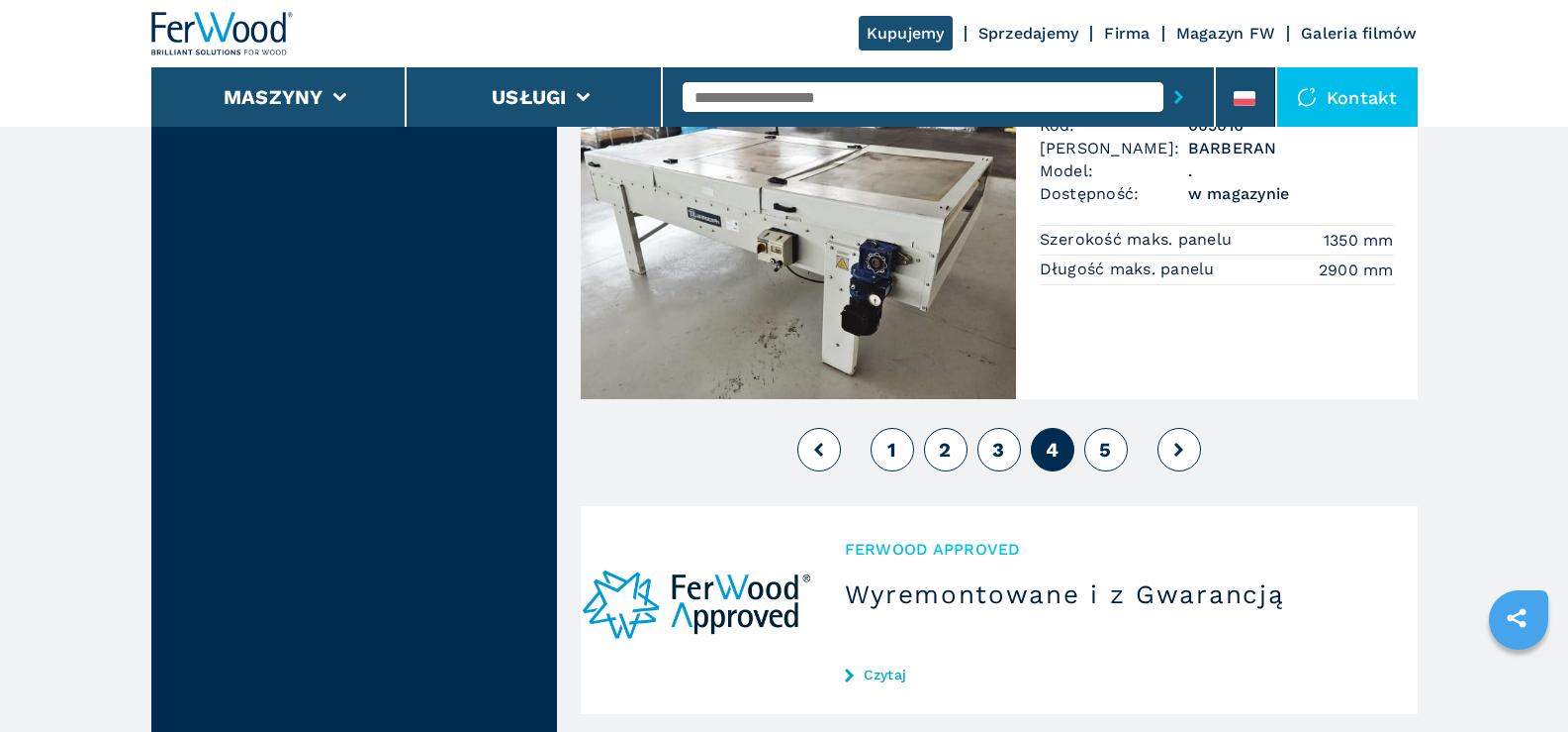
click at [1106, 448] on span "5" at bounding box center [1105, 450] width 12 height 24
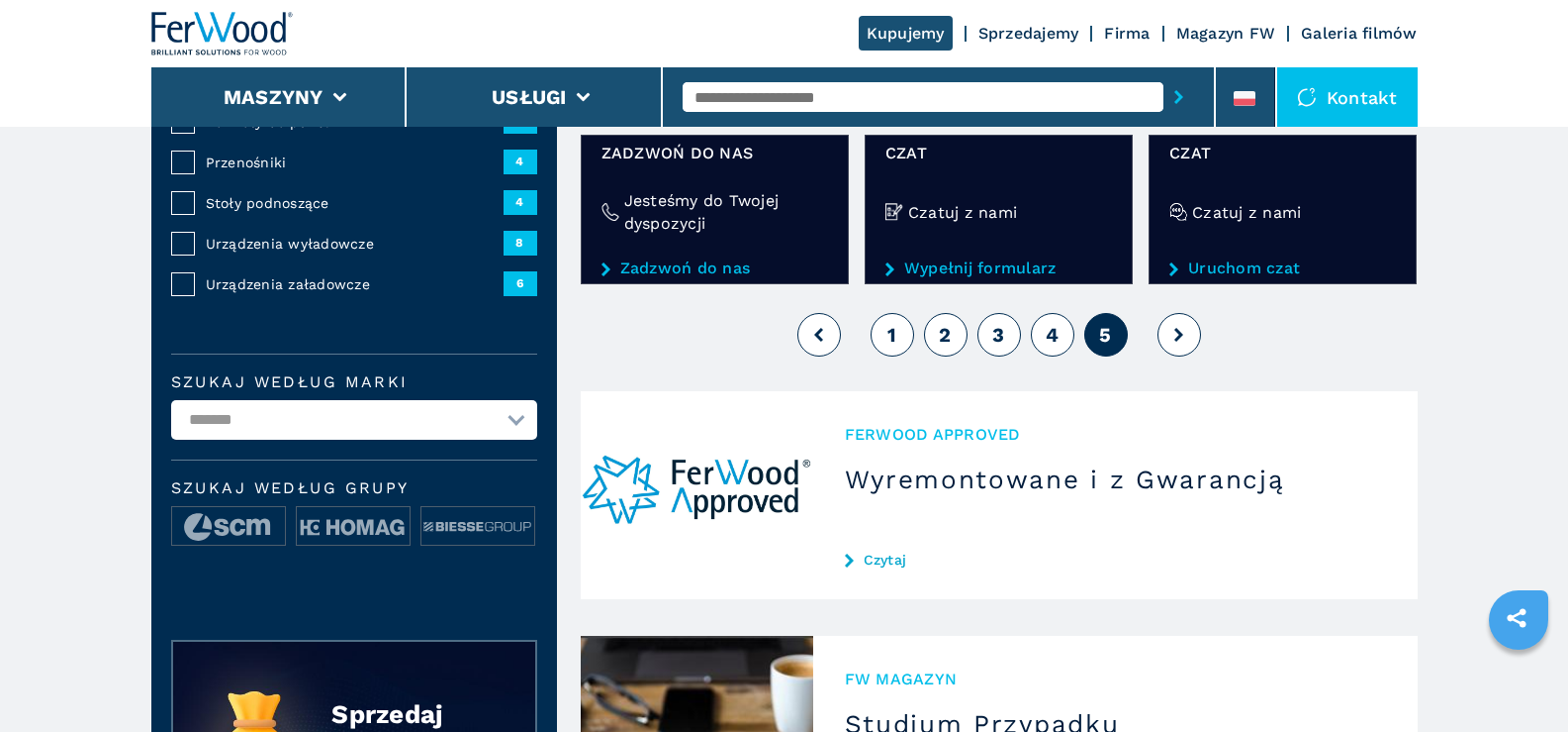
scroll to position [495, 0]
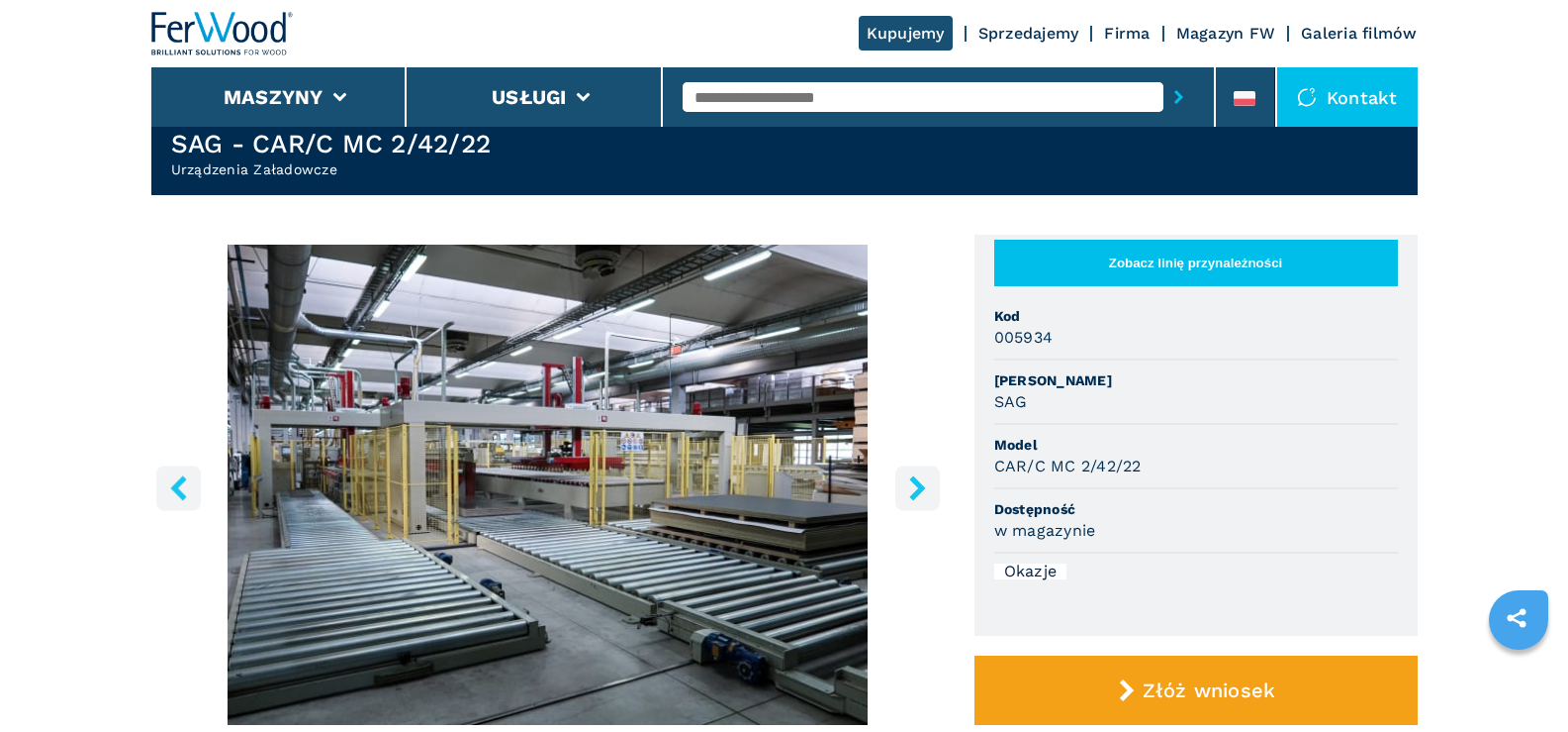
scroll to position [99, 0]
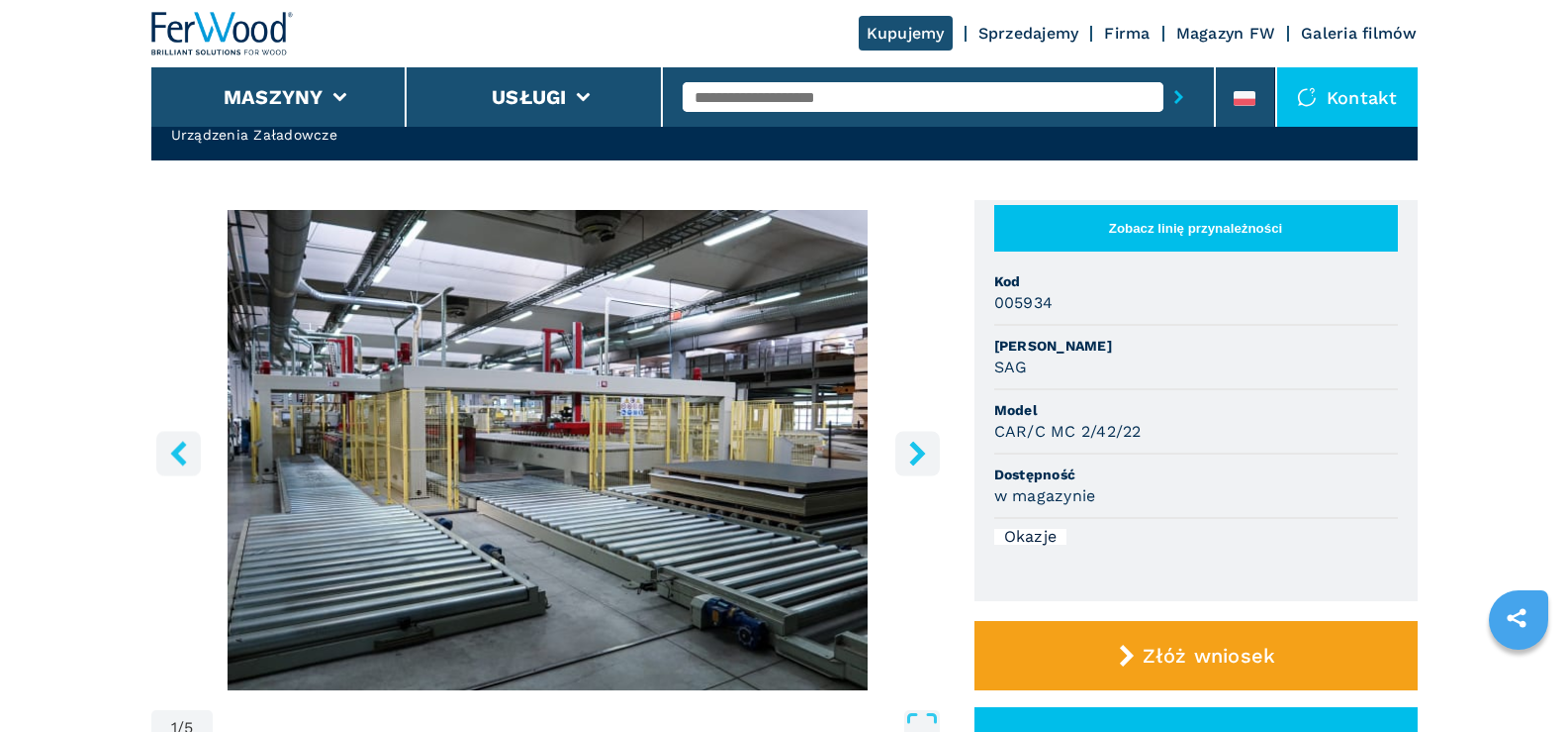
click at [918, 451] on icon "right-button" at bounding box center [917, 453] width 16 height 25
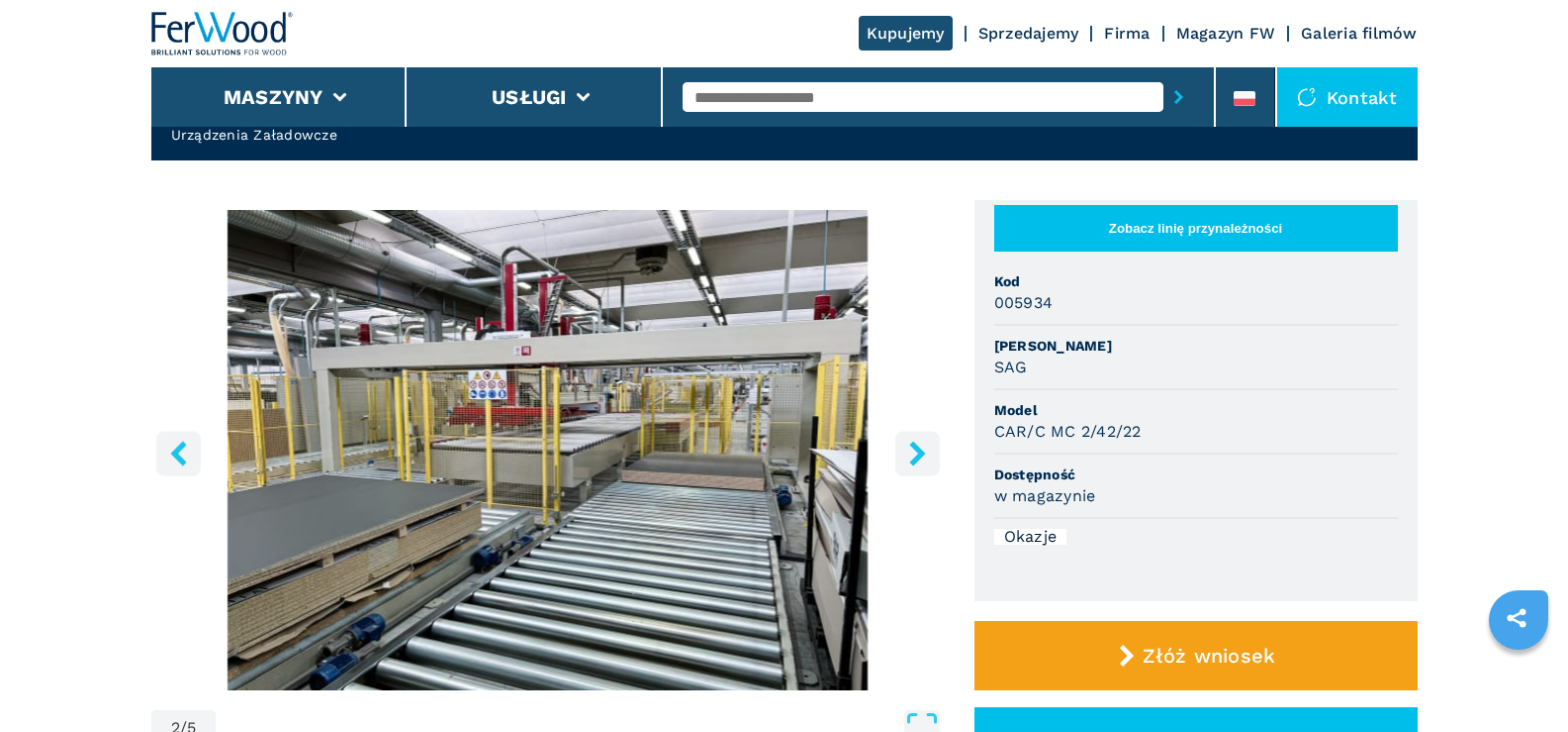
click at [918, 451] on icon "right-button" at bounding box center [917, 453] width 16 height 25
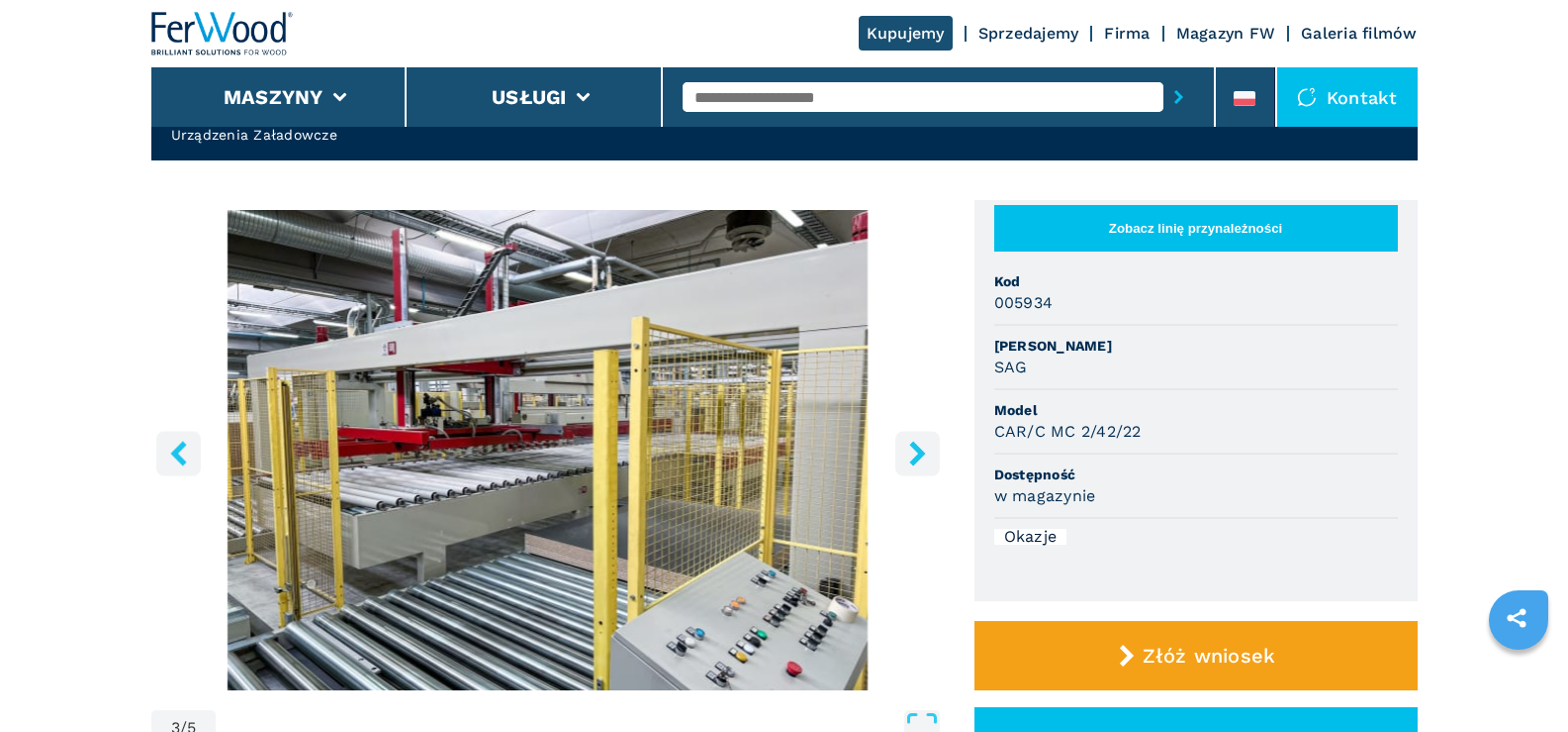
click at [918, 451] on icon "right-button" at bounding box center [917, 453] width 16 height 25
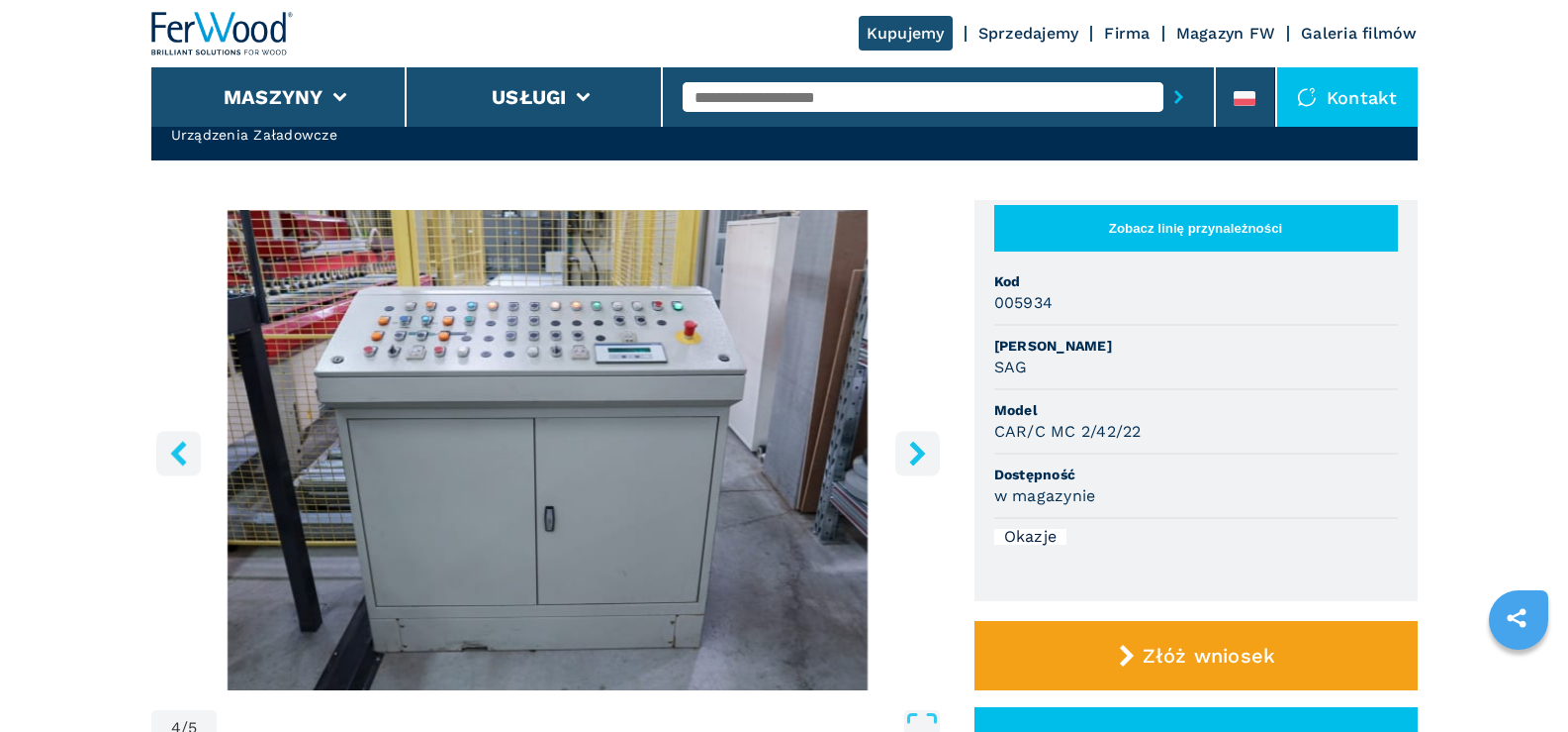
click at [918, 451] on icon "right-button" at bounding box center [917, 453] width 16 height 25
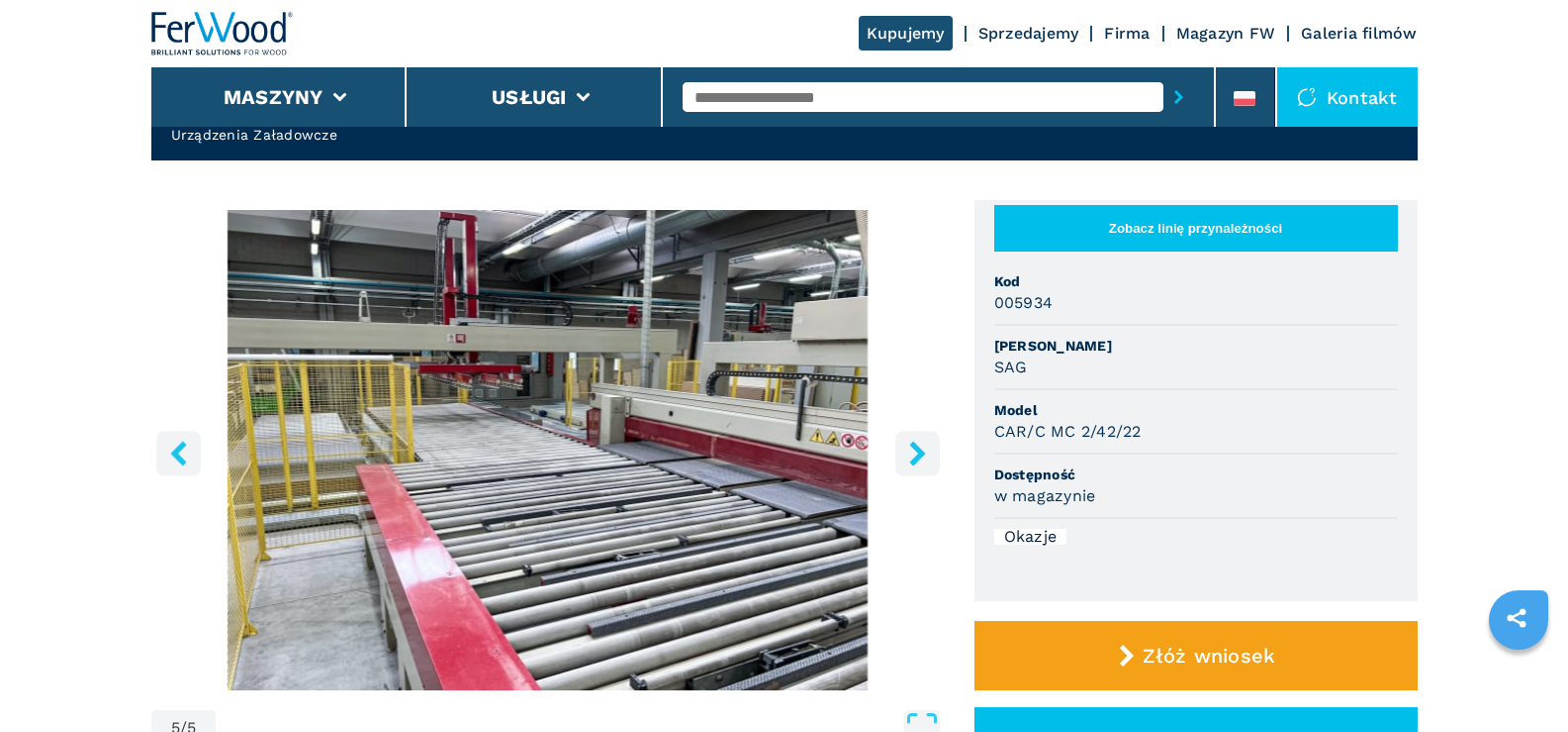
click at [918, 451] on icon "right-button" at bounding box center [917, 453] width 16 height 25
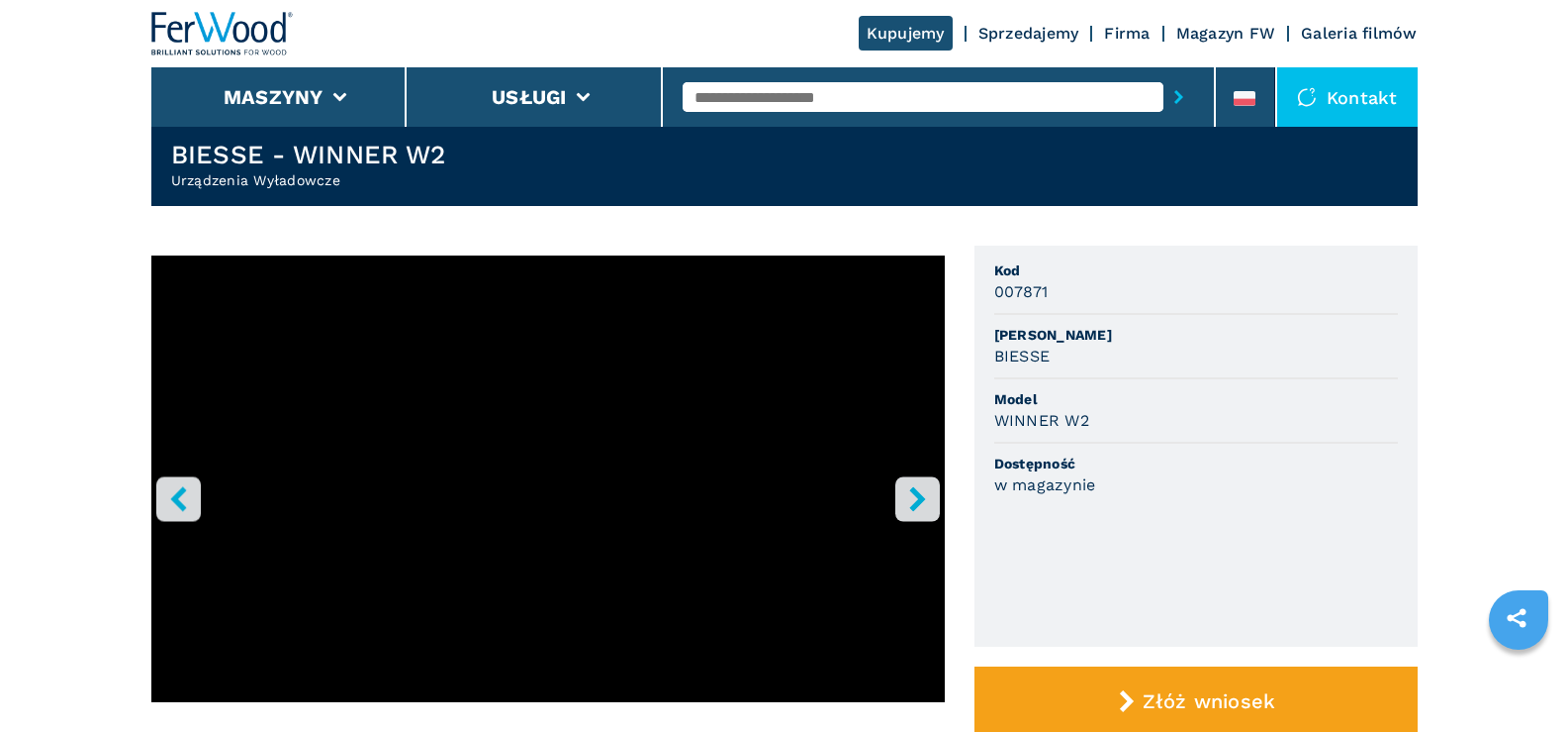
scroll to position [99, 0]
